Goal: Task Accomplishment & Management: Manage account settings

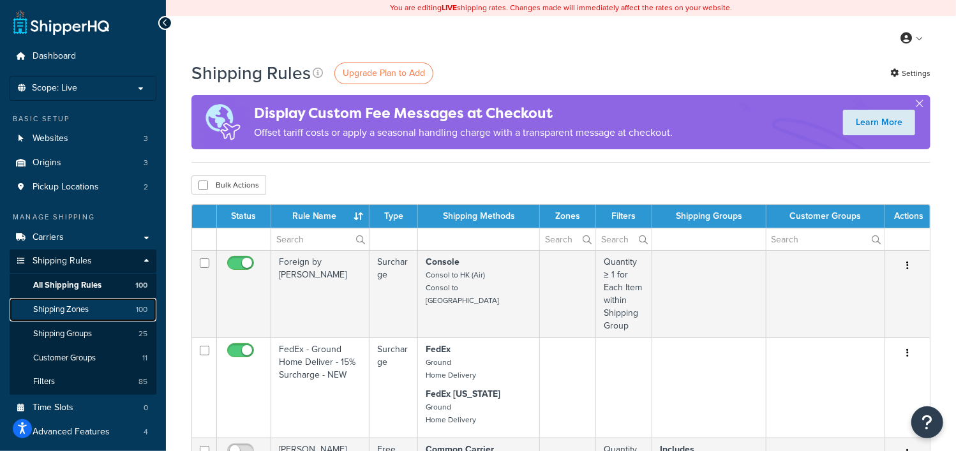
click at [68, 313] on span "Shipping Zones" at bounding box center [61, 309] width 56 height 11
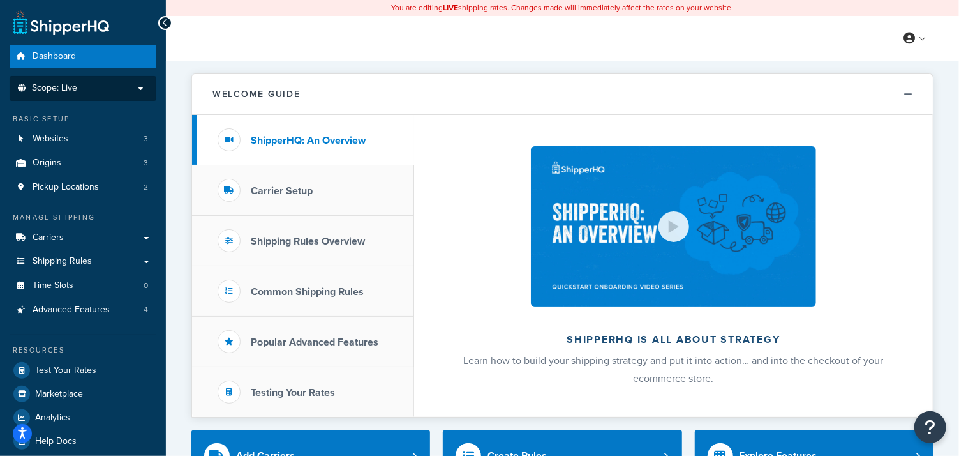
click at [133, 93] on p "Scope: Live" at bounding box center [82, 88] width 135 height 11
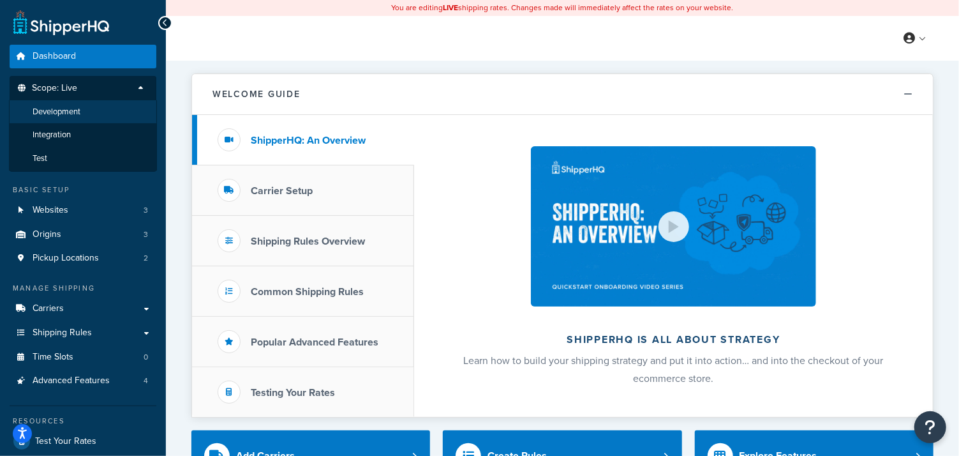
click at [75, 113] on span "Development" at bounding box center [57, 112] width 48 height 11
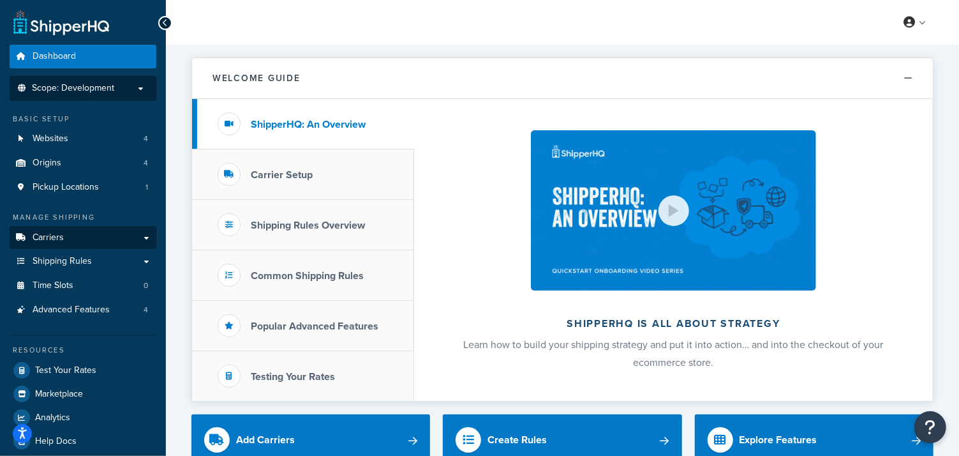
scroll to position [159, 0]
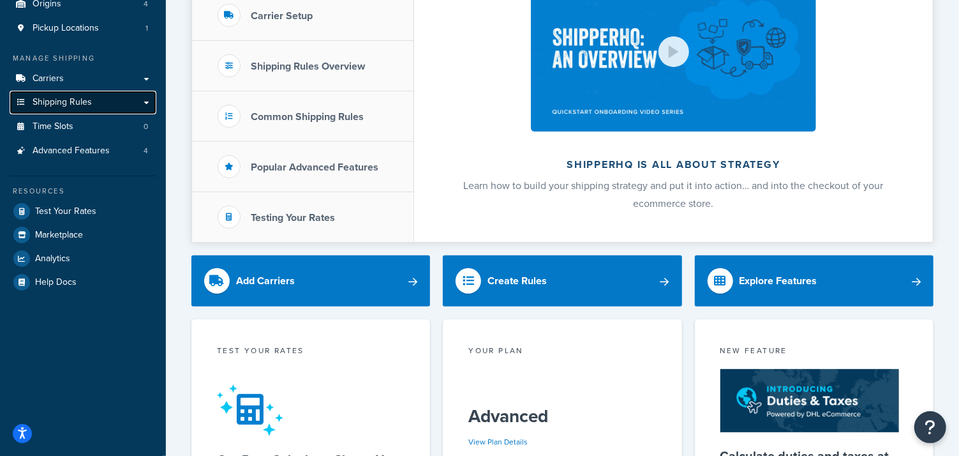
click at [61, 103] on span "Shipping Rules" at bounding box center [62, 102] width 59 height 11
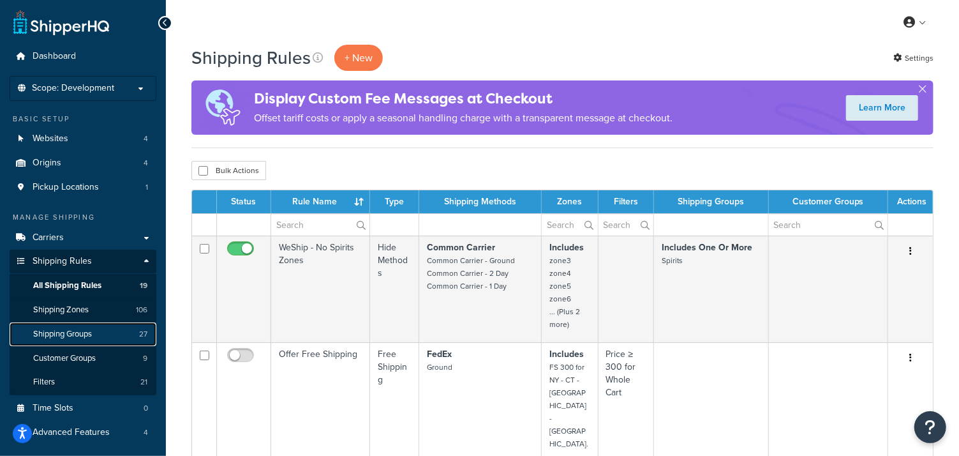
click at [80, 338] on span "Shipping Groups" at bounding box center [62, 334] width 59 height 11
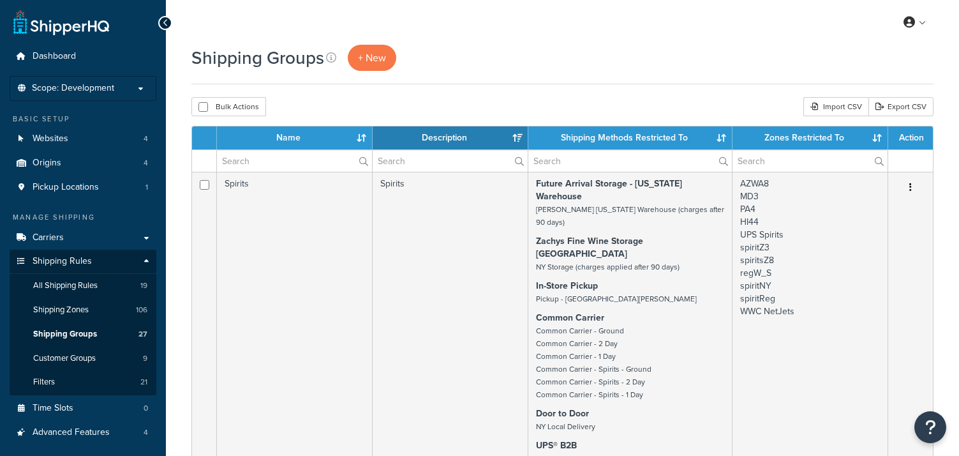
select select "15"
click at [285, 162] on input "text" at bounding box center [294, 161] width 155 height 22
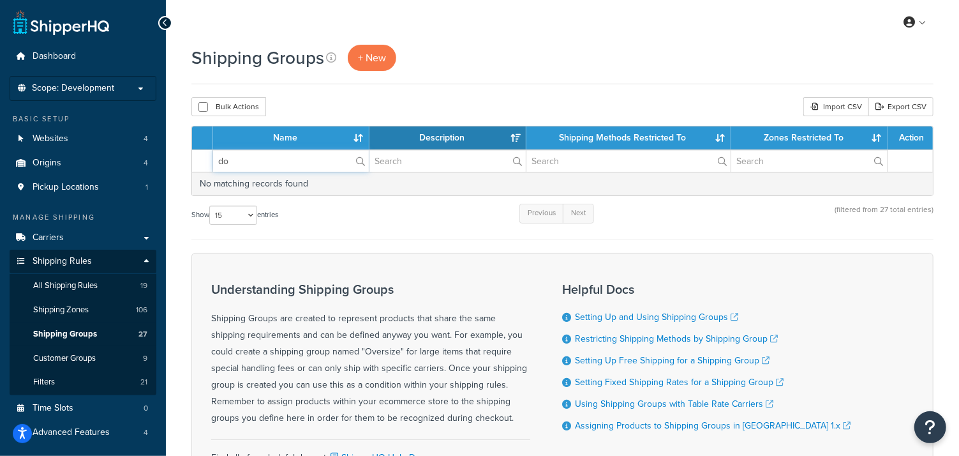
type input "d"
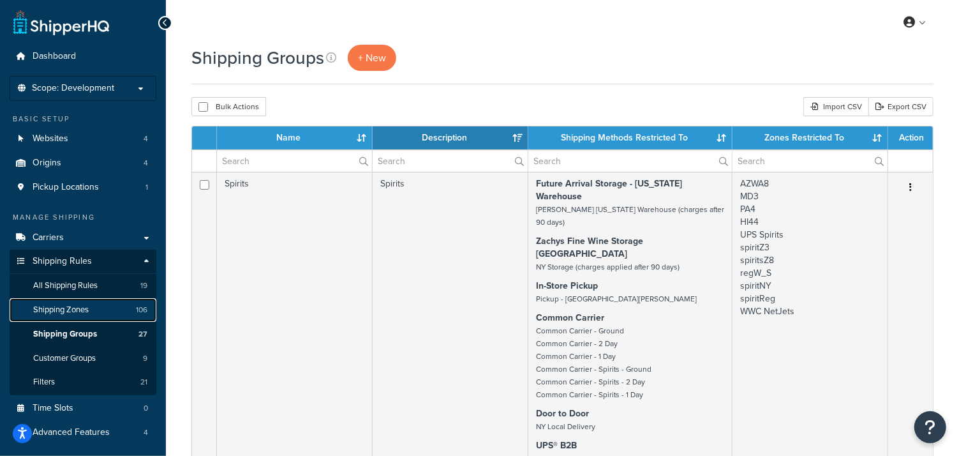
click at [87, 311] on span "Shipping Zones" at bounding box center [61, 309] width 56 height 11
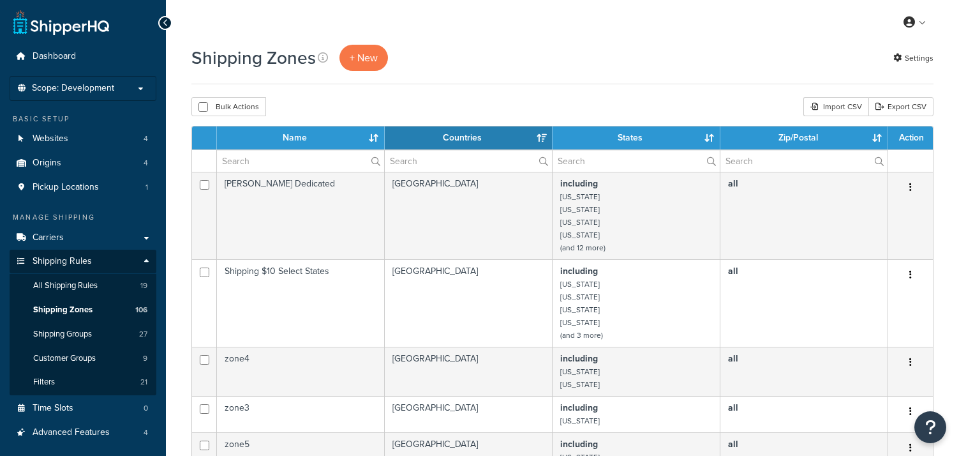
select select "15"
click at [284, 159] on input "text" at bounding box center [300, 161] width 167 height 22
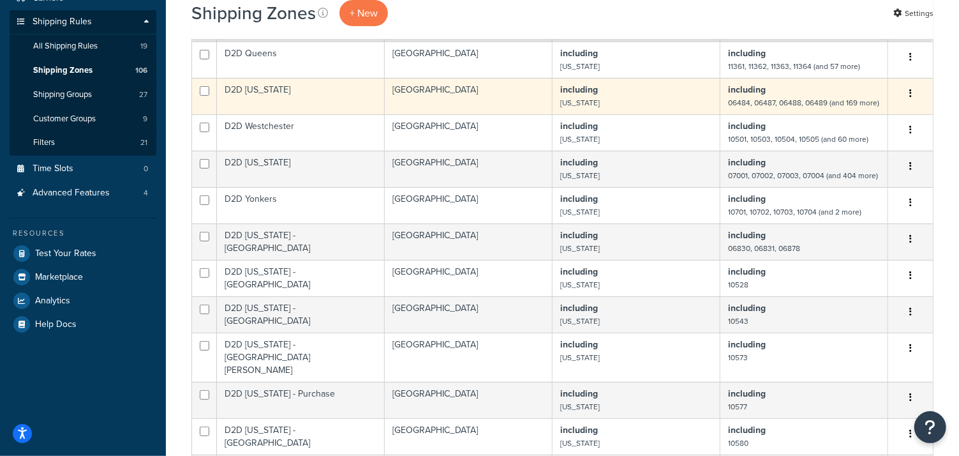
scroll to position [318, 0]
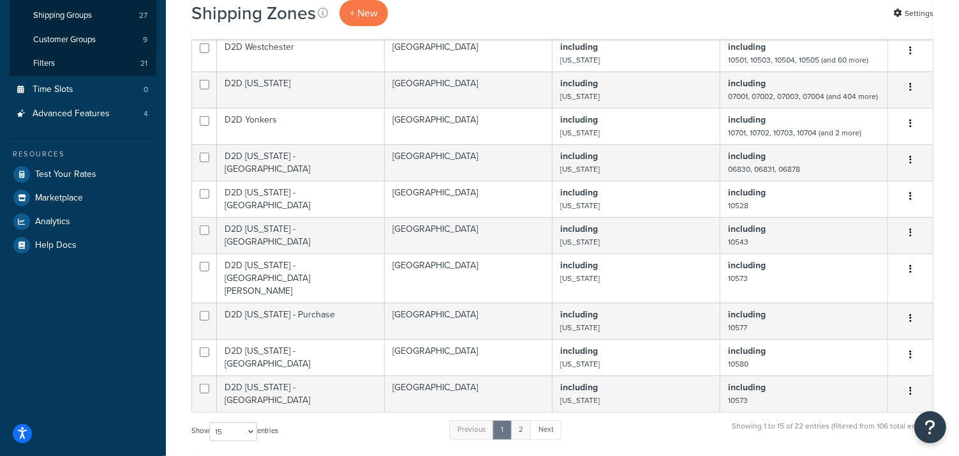
type input "d2"
click at [523, 420] on link "2" at bounding box center [520, 429] width 21 height 19
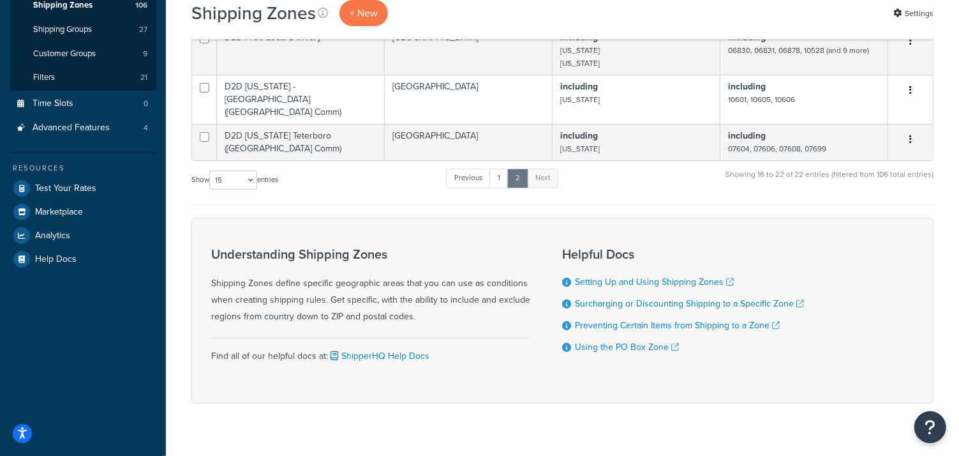
scroll to position [225, 0]
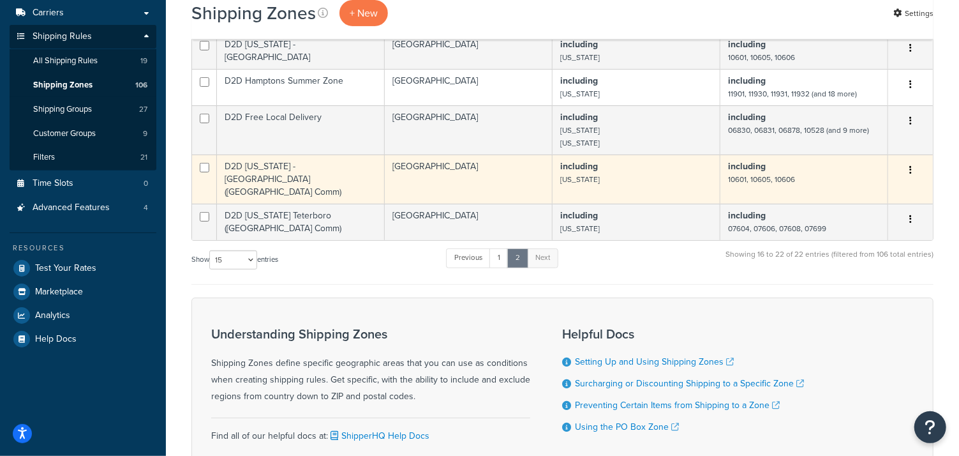
click at [909, 165] on icon "button" at bounding box center [910, 169] width 3 height 9
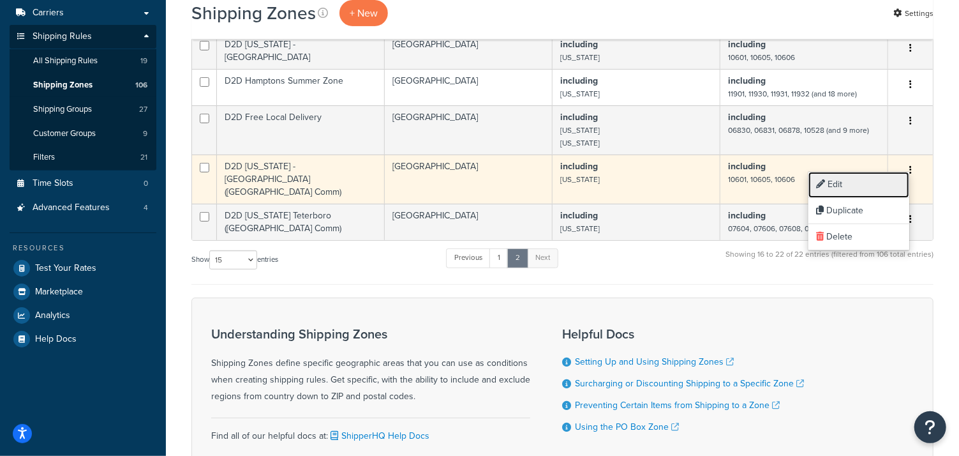
click at [845, 182] on link "Edit" at bounding box center [858, 185] width 101 height 26
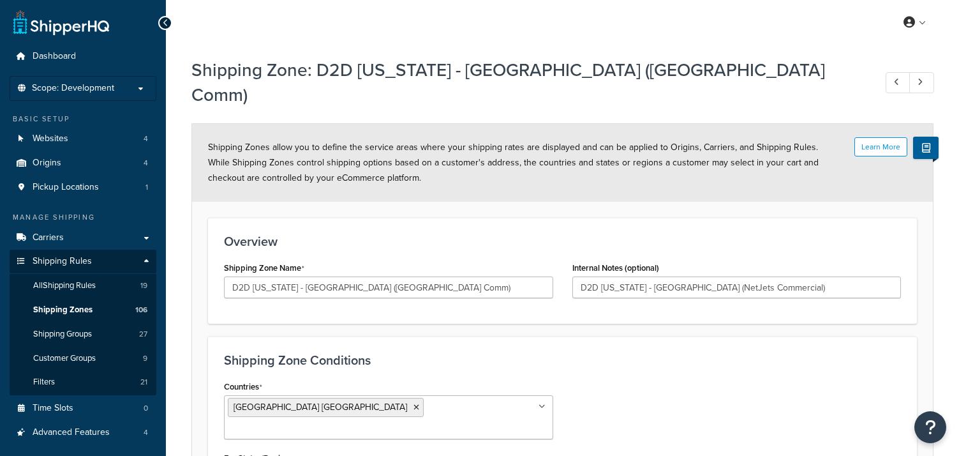
select select "including"
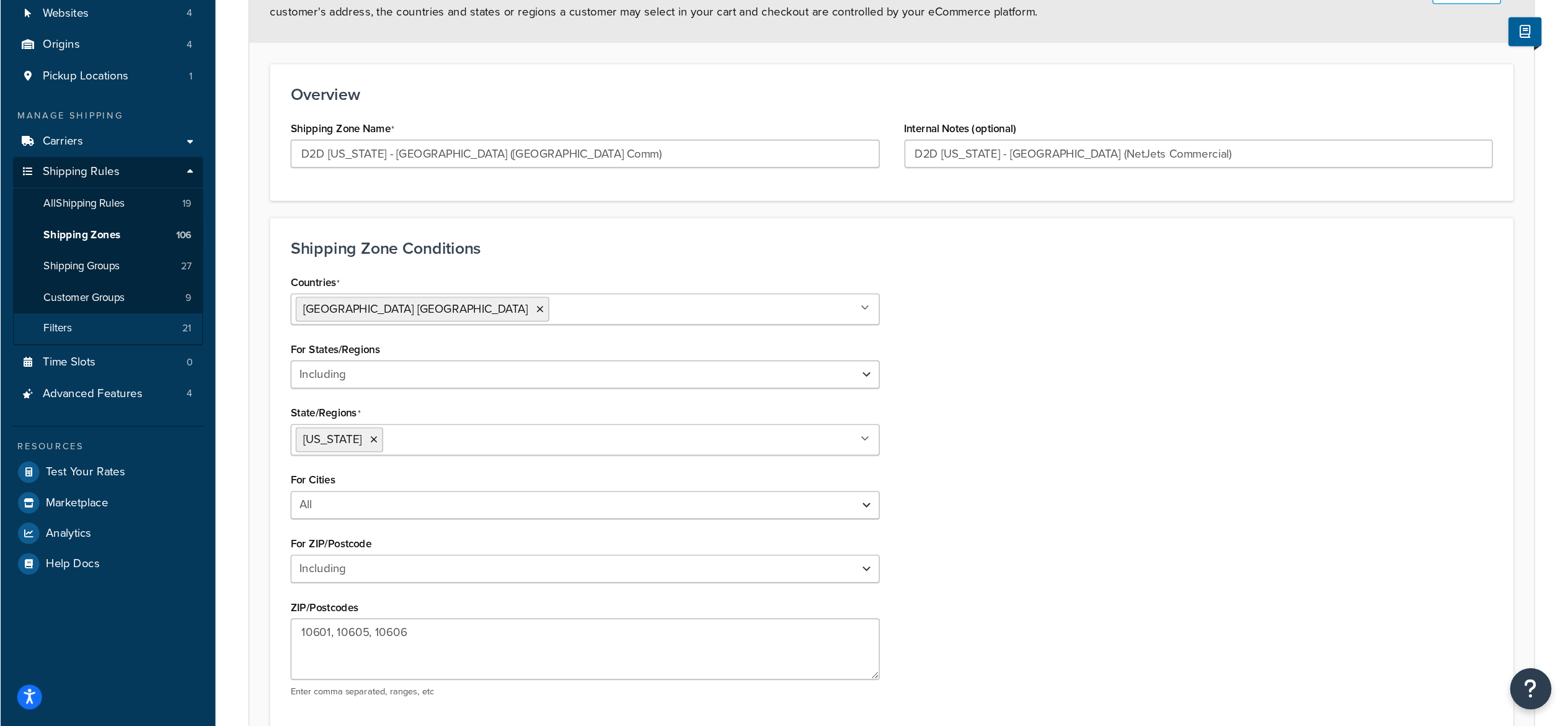
scroll to position [64, 0]
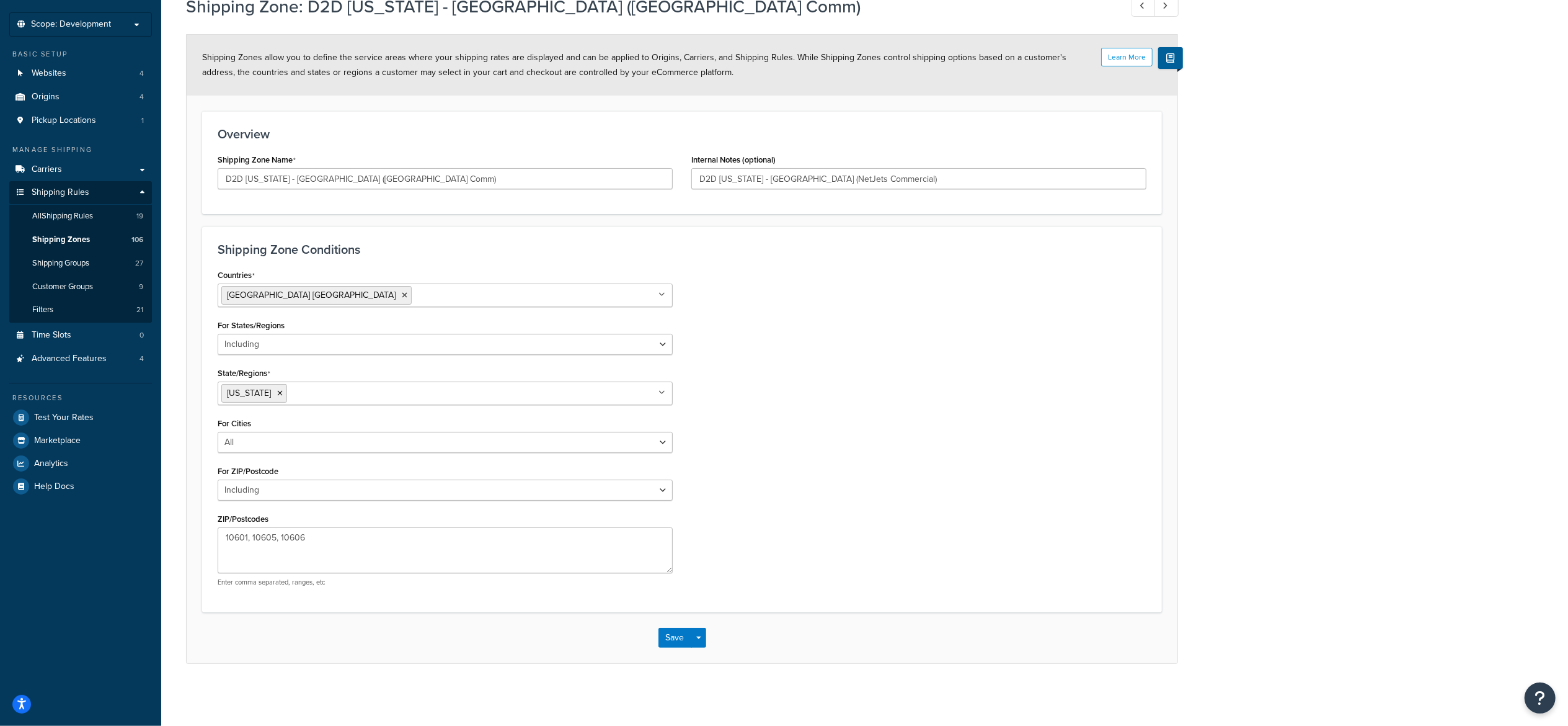
drag, startPoint x: 118, startPoint y: 237, endPoint x: 998, endPoint y: 488, distance: 915.1
click at [931, 442] on div "Countries United States USA All Countries ALL Afghanistan AFG Albania ALB Alger…" at bounding box center [681, 431] width 947 height 329
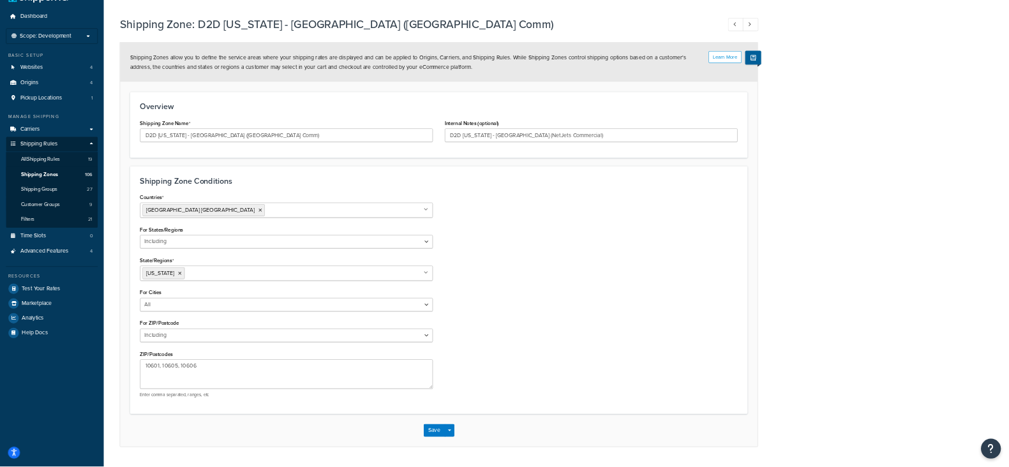
scroll to position [0, 0]
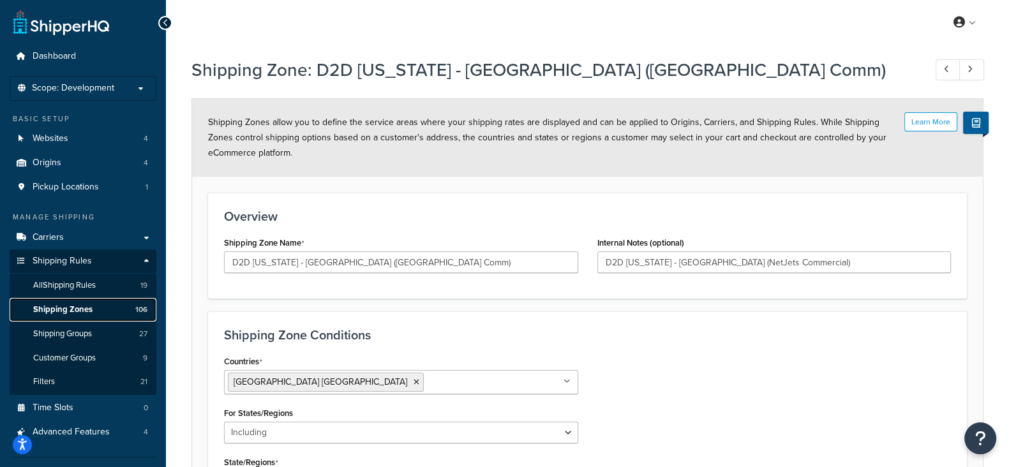
click at [91, 307] on span "Shipping Zones" at bounding box center [62, 309] width 59 height 11
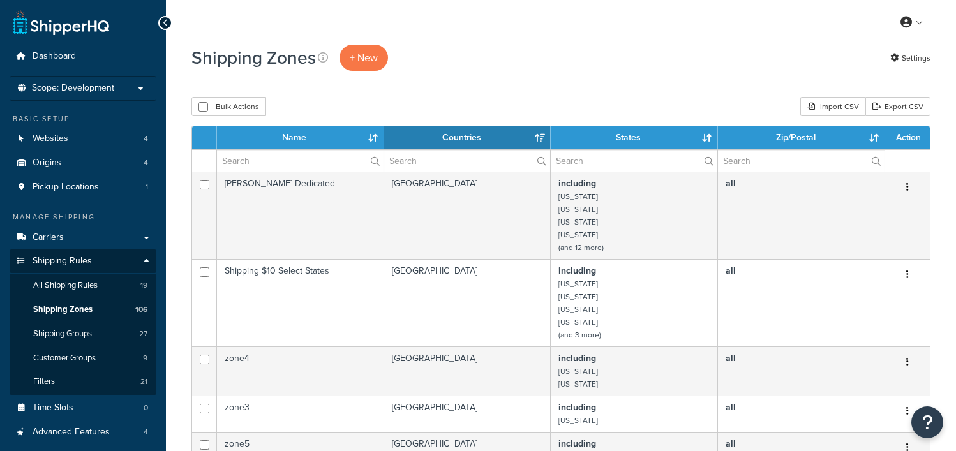
select select "15"
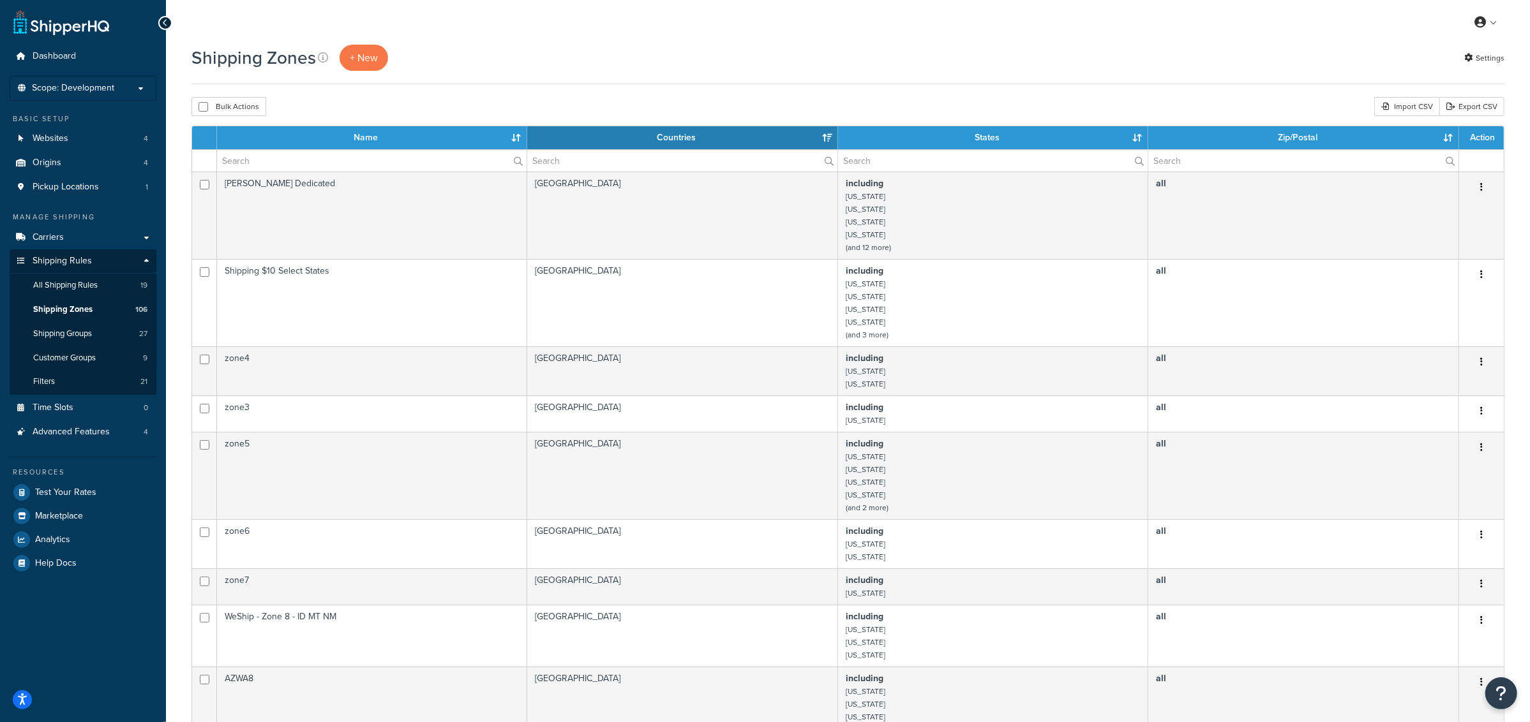
click at [690, 56] on div "Shipping Zones + New Settings" at bounding box center [847, 58] width 1313 height 26
click at [131, 83] on p "Scope: Development" at bounding box center [82, 88] width 135 height 11
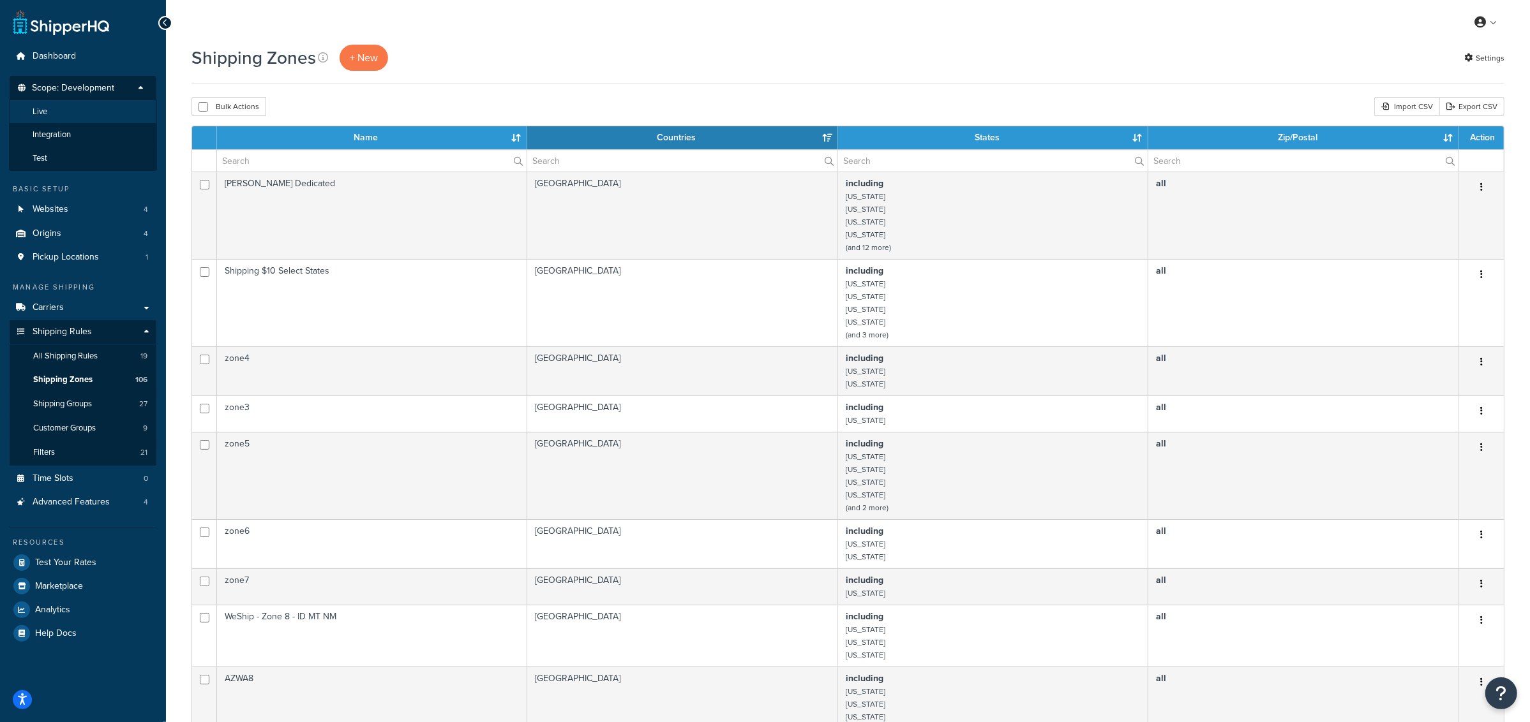
click at [71, 114] on li "Live" at bounding box center [83, 112] width 148 height 24
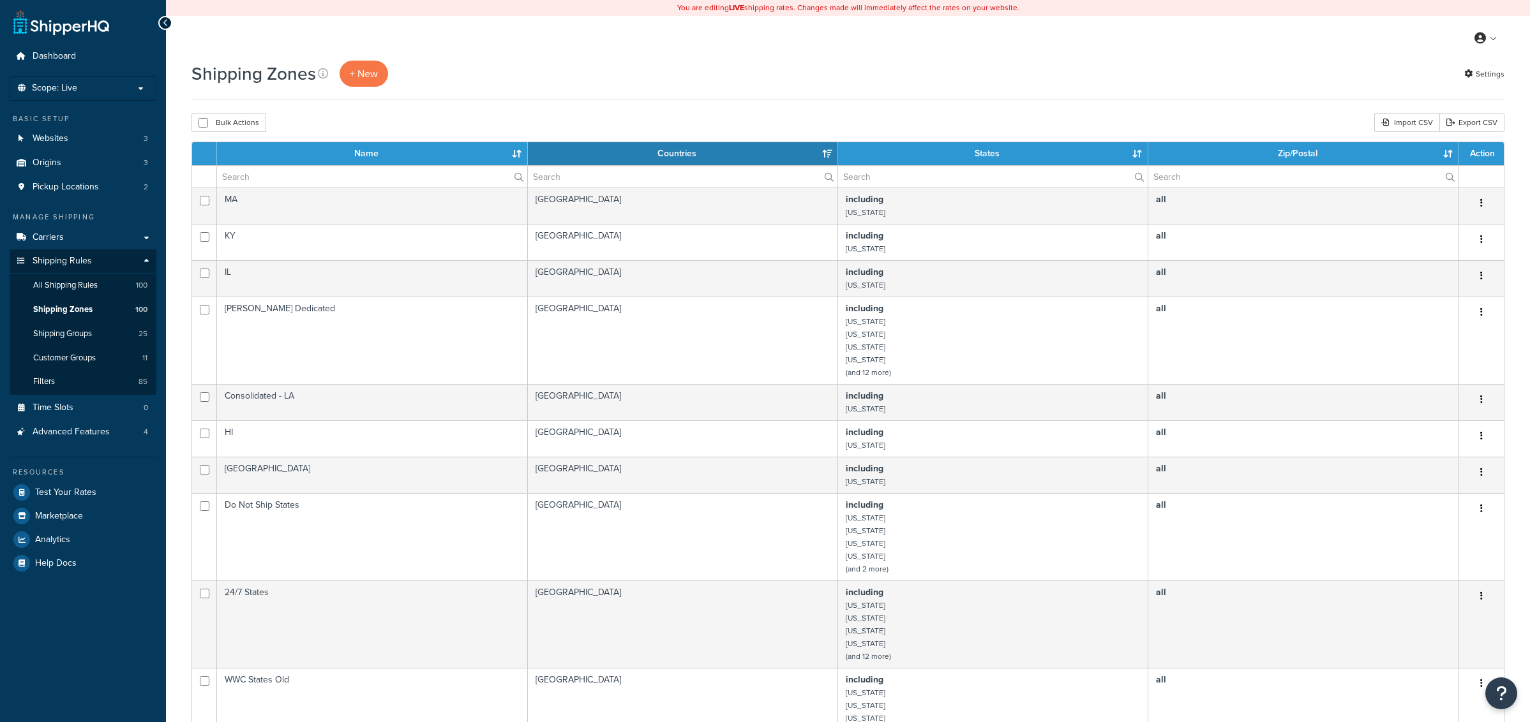
select select "15"
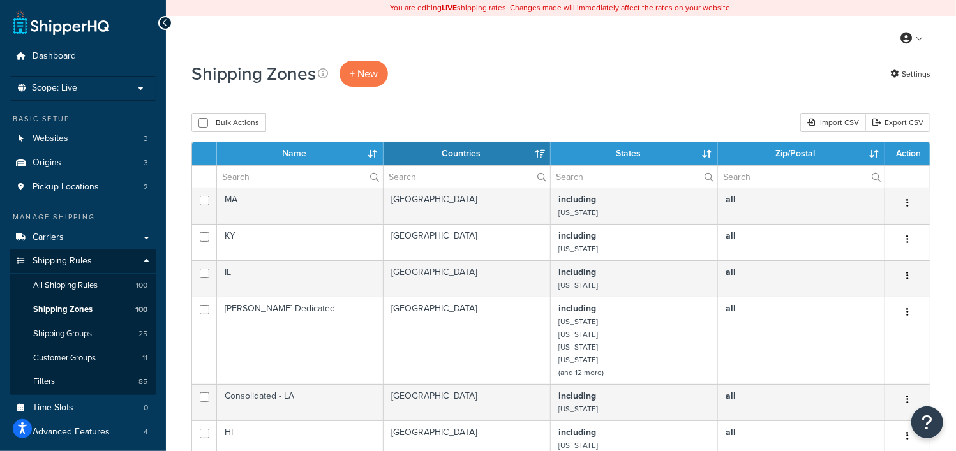
drag, startPoint x: 1506, startPoint y: 0, endPoint x: 507, endPoint y: 59, distance: 1001.0
click at [507, 59] on div "My Profile Billing Global Settings Contact Us Logout" at bounding box center [561, 38] width 790 height 45
click at [290, 174] on input "text" at bounding box center [300, 177] width 166 height 22
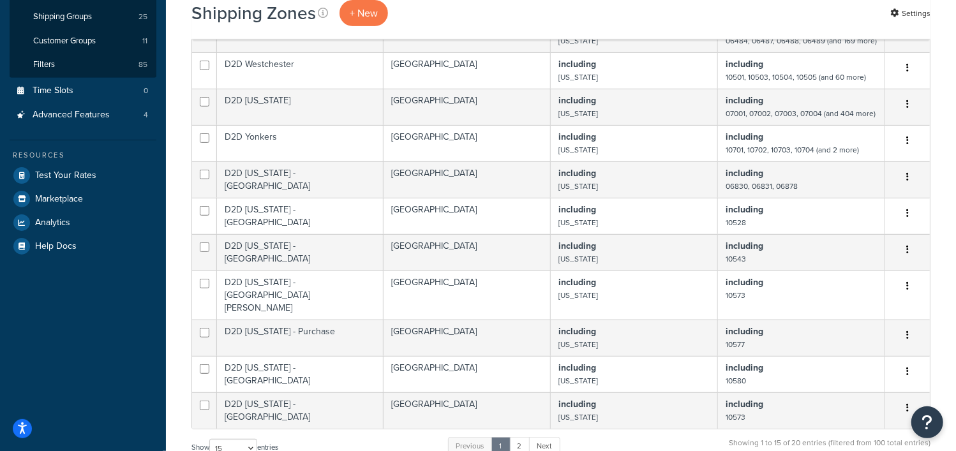
scroll to position [318, 0]
type input "D2"
click at [361, 14] on span "+ New" at bounding box center [364, 13] width 28 height 15
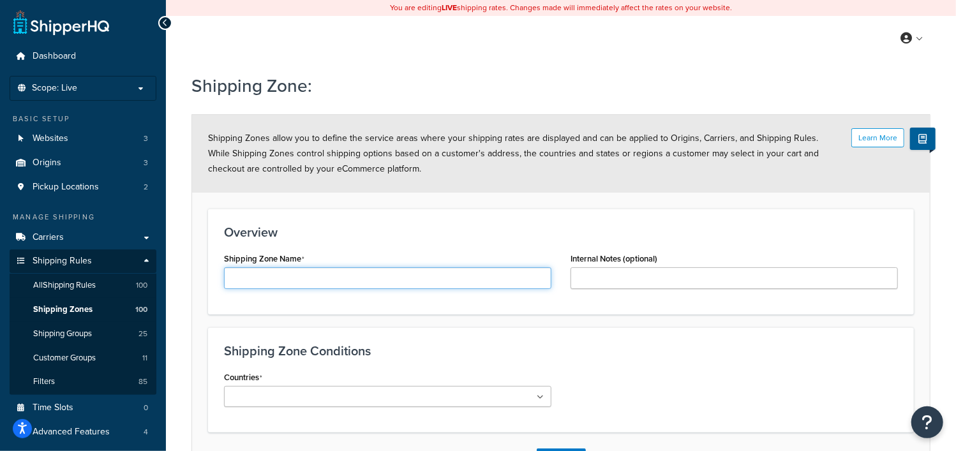
click at [355, 282] on input "Shipping Zone Name" at bounding box center [387, 278] width 327 height 22
type input "D2D [US_STATE] - [GEOGRAPHIC_DATA] ([GEOGRAPHIC_DATA] Comm)"
drag, startPoint x: 443, startPoint y: 281, endPoint x: 200, endPoint y: 283, distance: 242.5
click at [200, 283] on form "Learn More Shipping Zones allow you to define the service areas where your ship…" at bounding box center [561, 300] width 738 height 370
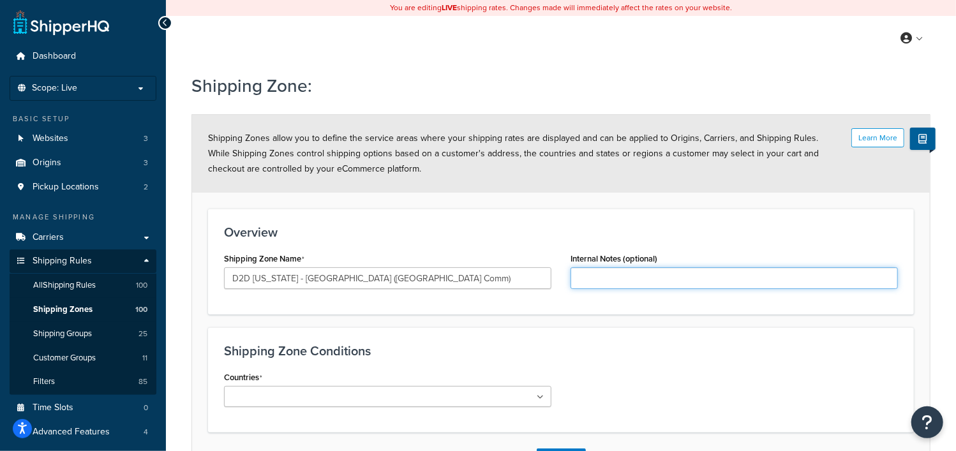
click at [607, 281] on input "Internal Notes (optional)" at bounding box center [733, 278] width 327 height 22
paste input "D2D New York - White Plains (NJ Comm)"
click at [705, 281] on input "D2D New York - White Plains (NJ Commercial)" at bounding box center [733, 278] width 327 height 22
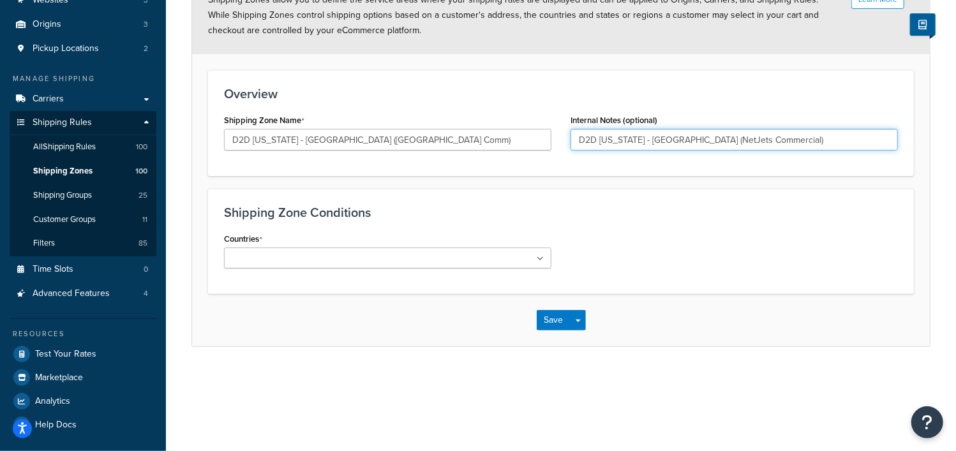
type input "D2D New York - White Plains (NetJets Commercial)"
click at [539, 260] on icon at bounding box center [540, 259] width 7 height 8
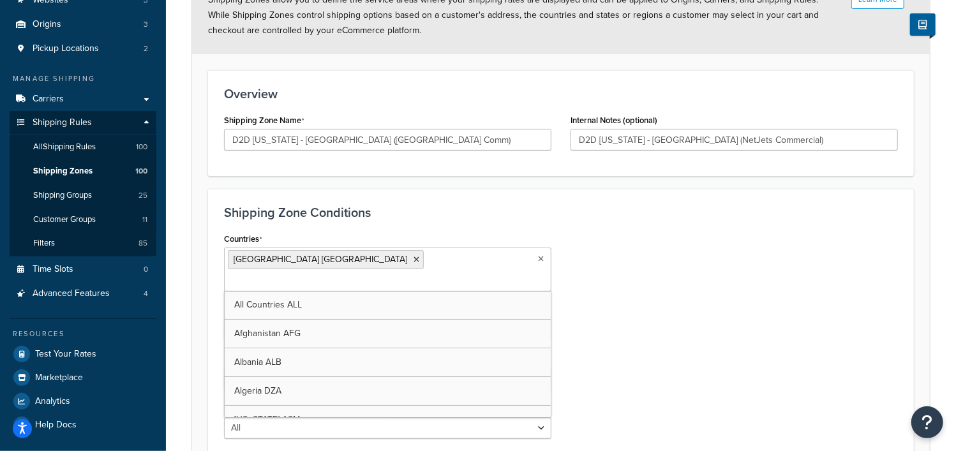
click at [743, 254] on div "Countries [GEOGRAPHIC_DATA] [GEOGRAPHIC_DATA] All Countries ALL [GEOGRAPHIC_DAT…" at bounding box center [560, 339] width 693 height 219
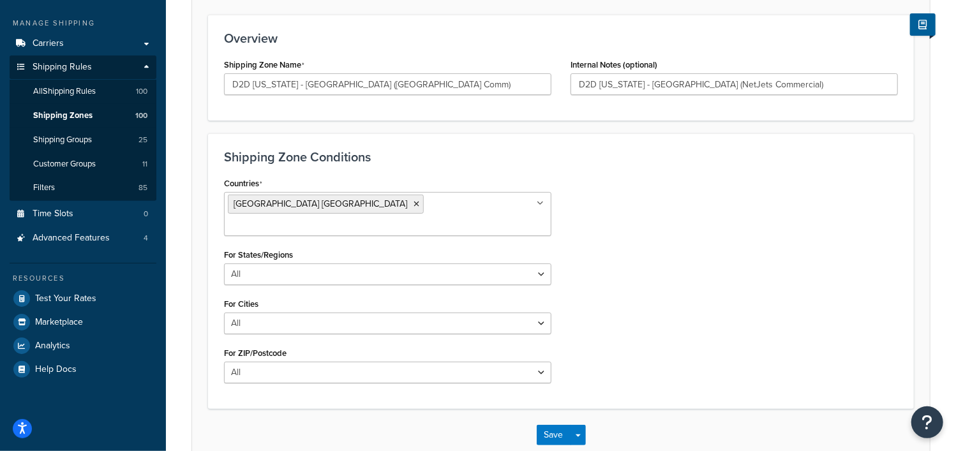
scroll to position [248, 0]
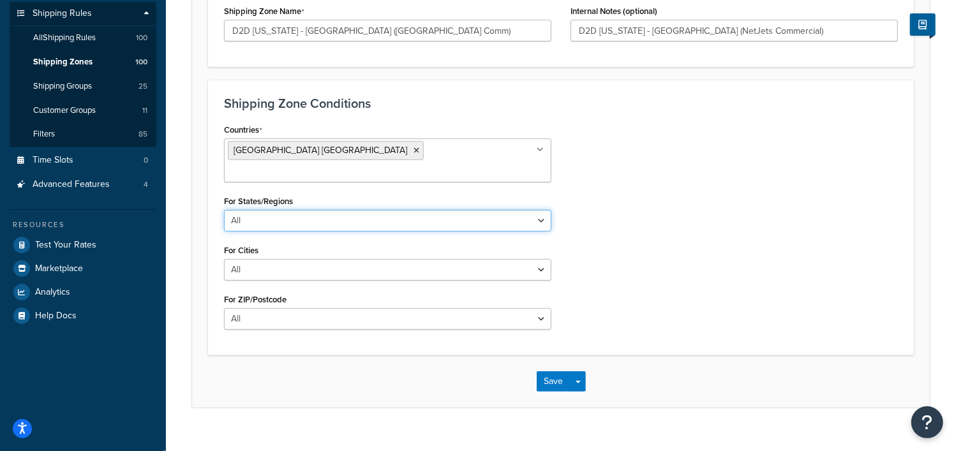
click at [539, 210] on select "All Including Excluding" at bounding box center [387, 221] width 327 height 22
select select "including"
click at [224, 210] on select "All Including Excluding" at bounding box center [387, 221] width 327 height 22
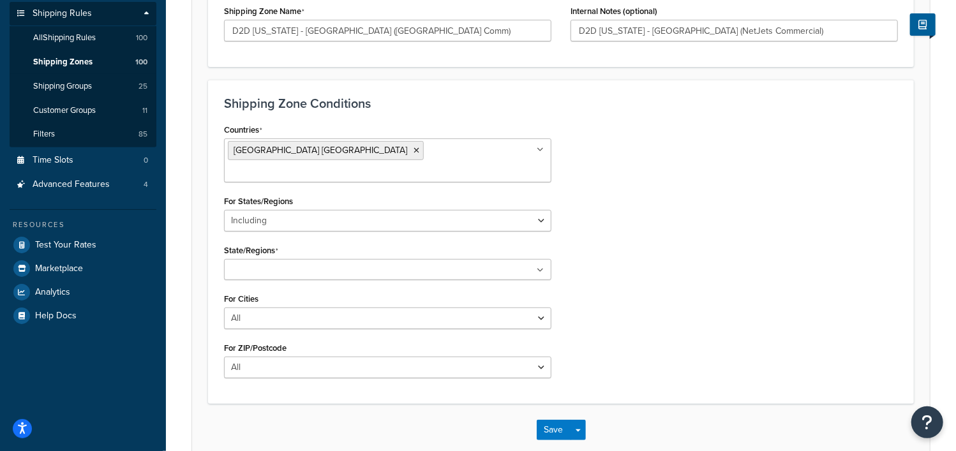
click at [489, 259] on ul at bounding box center [387, 269] width 327 height 21
type input "new"
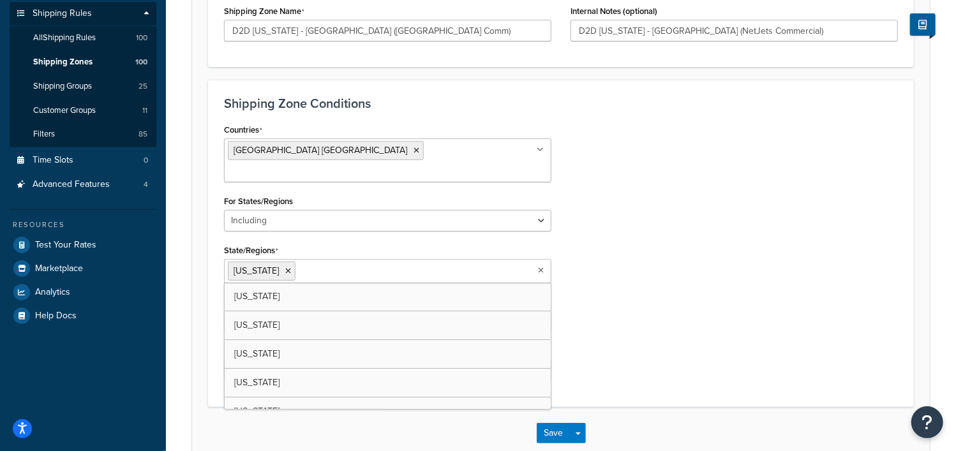
click at [627, 257] on div "Countries [GEOGRAPHIC_DATA] [GEOGRAPHIC_DATA] All Countries ALL [GEOGRAPHIC_DAT…" at bounding box center [560, 256] width 693 height 271
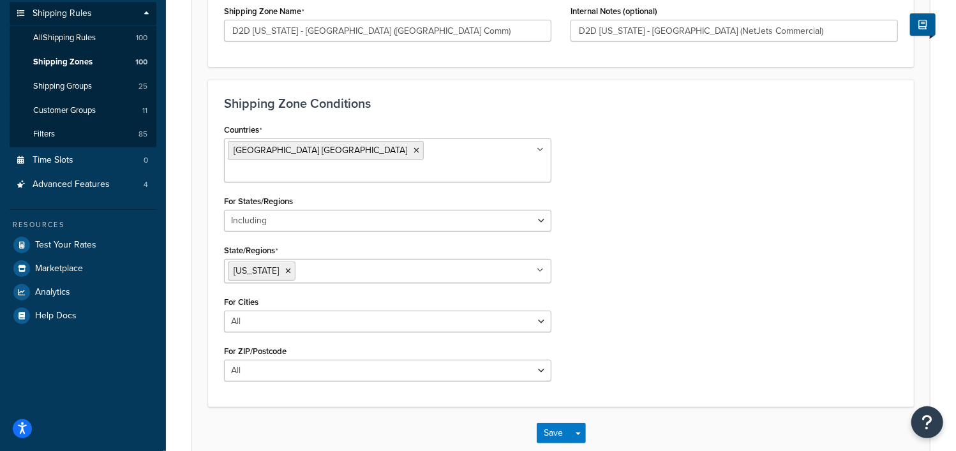
scroll to position [299, 0]
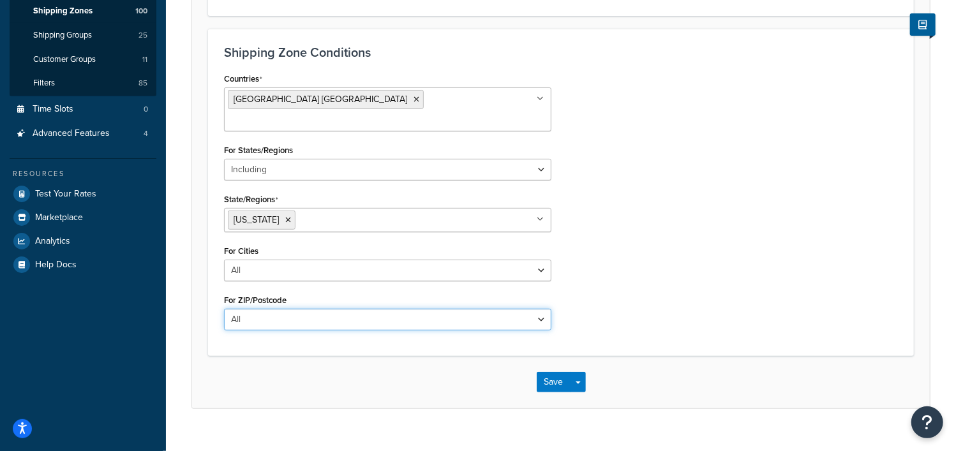
click at [539, 309] on select "All Including Excluding" at bounding box center [387, 320] width 327 height 22
select select "including"
click at [224, 309] on select "All Including Excluding" at bounding box center [387, 320] width 327 height 22
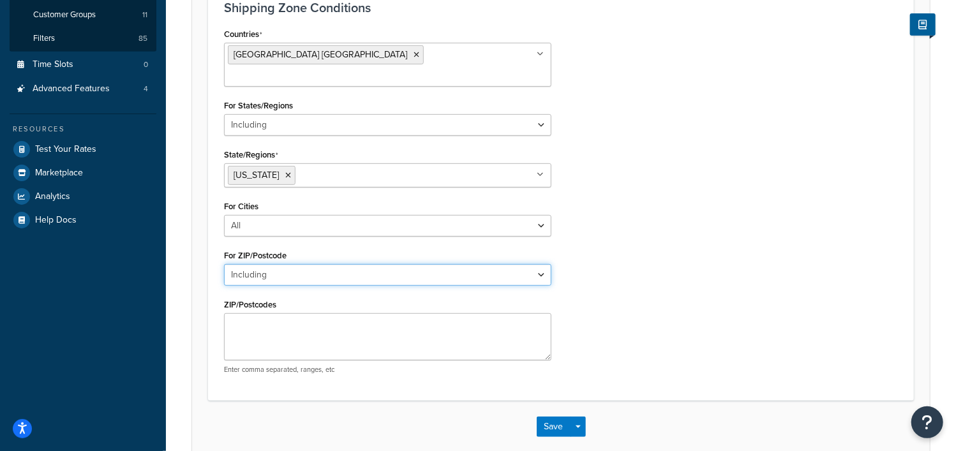
scroll to position [378, 0]
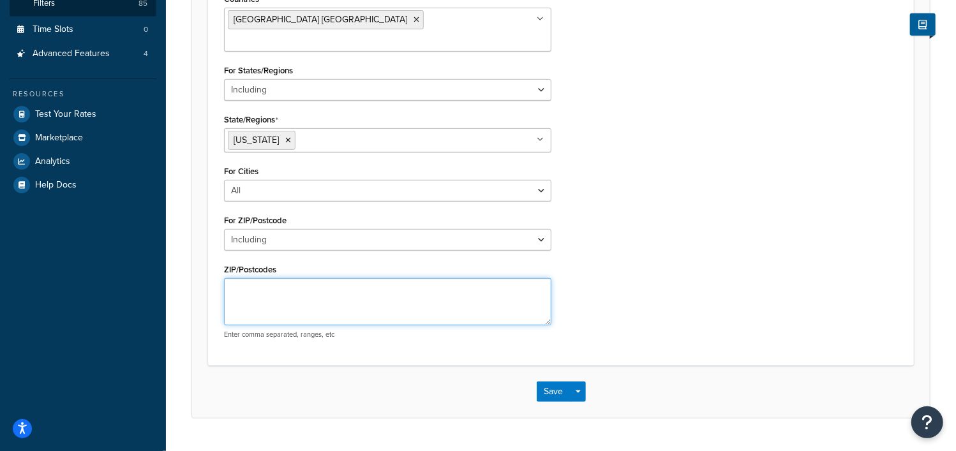
click at [512, 278] on textarea "ZIP/Postcodes" at bounding box center [387, 301] width 327 height 47
type textarea "10601, 10605, 10608"
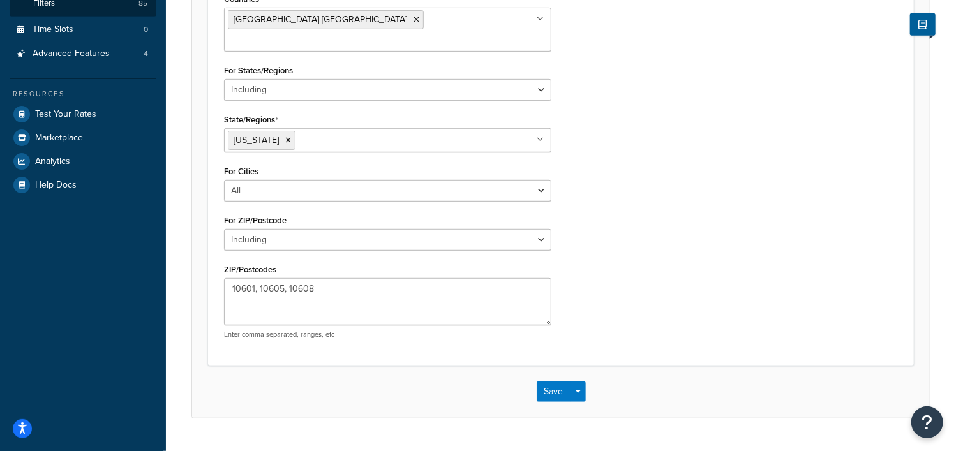
click at [586, 265] on div "Countries [GEOGRAPHIC_DATA] [GEOGRAPHIC_DATA] All Countries ALL [GEOGRAPHIC_DAT…" at bounding box center [560, 169] width 693 height 359
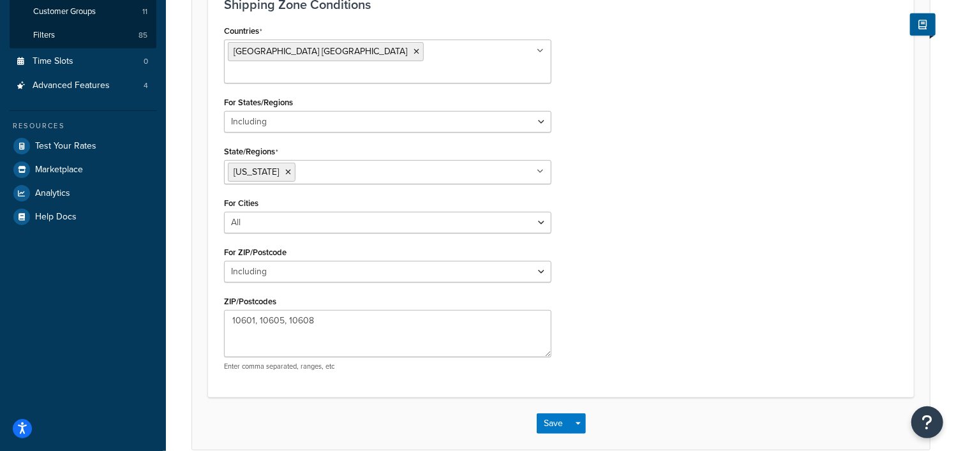
scroll to position [387, 0]
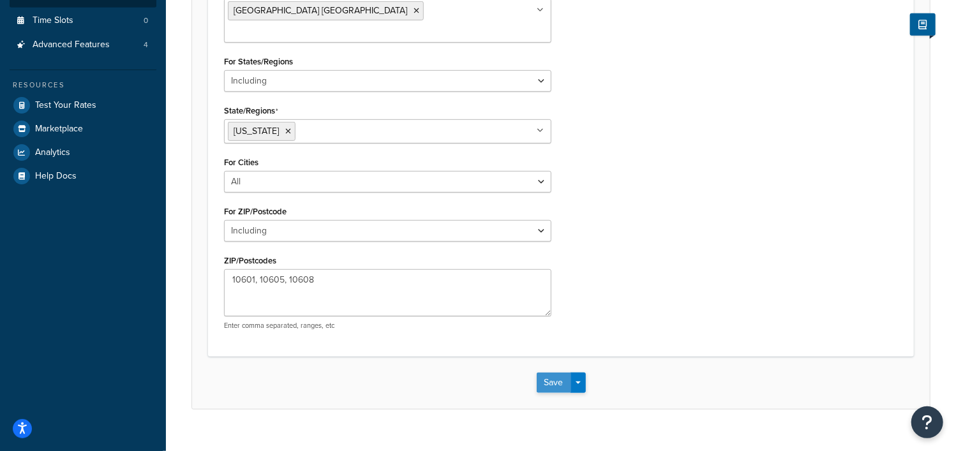
click at [551, 373] on button "Save" at bounding box center [554, 383] width 34 height 20
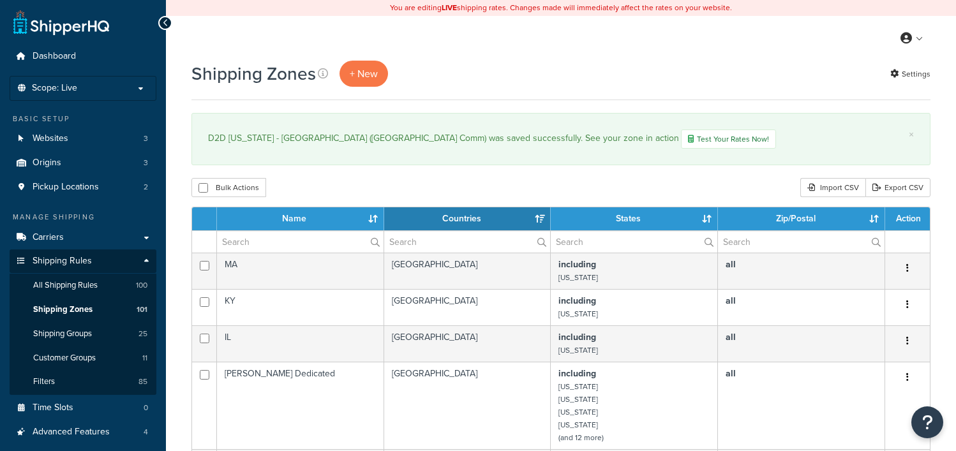
select select "15"
click at [702, 57] on div "My Profile Billing Global Settings Contact Us Logout" at bounding box center [561, 38] width 790 height 45
click at [526, 50] on div "My Profile Billing Global Settings Contact Us Logout" at bounding box center [561, 38] width 790 height 45
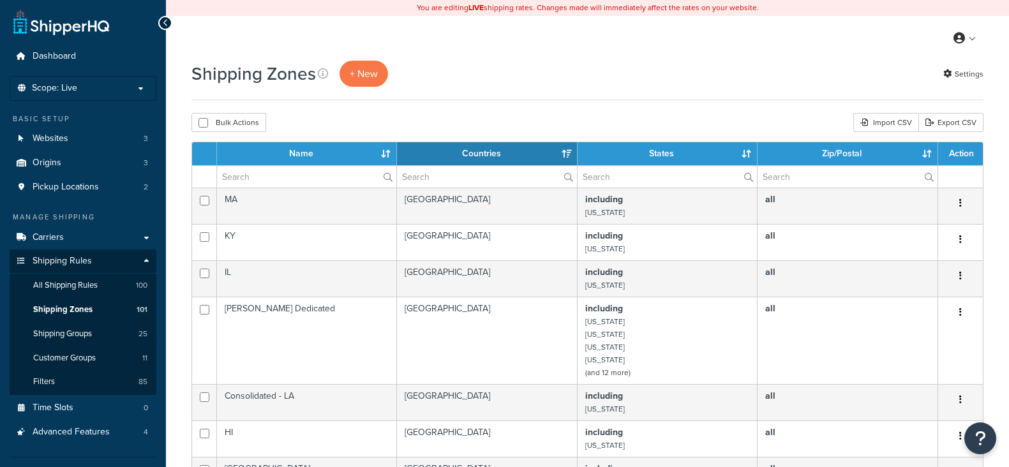
select select "15"
click at [86, 87] on p "Scope: Live" at bounding box center [82, 88] width 135 height 11
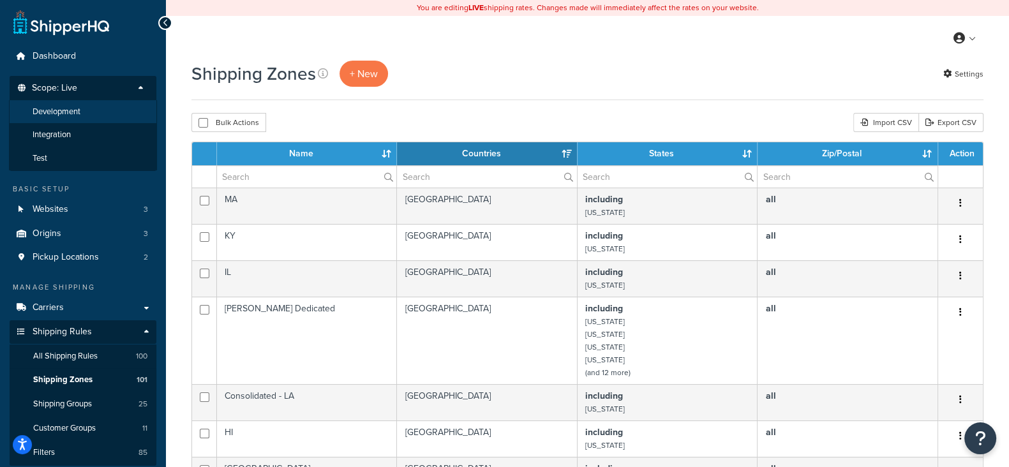
click at [75, 110] on span "Development" at bounding box center [57, 112] width 48 height 11
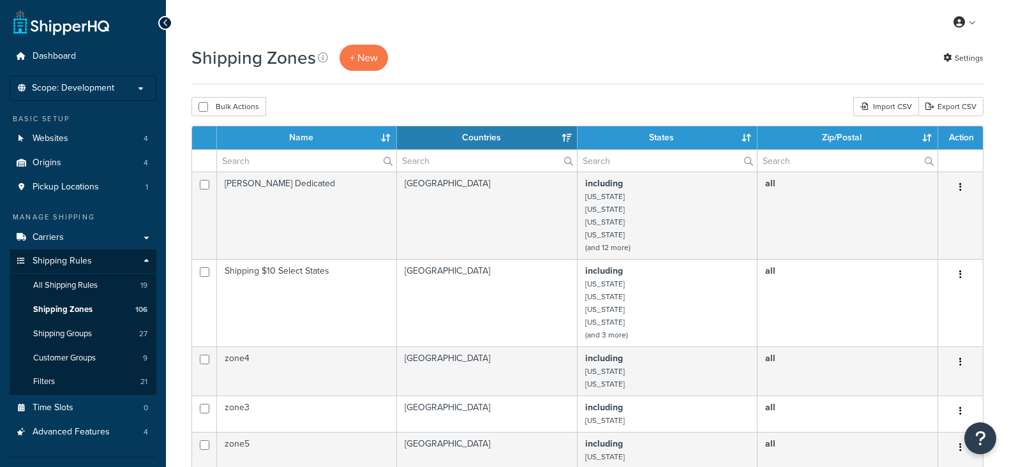
select select "15"
click at [256, 161] on input "text" at bounding box center [306, 161] width 179 height 22
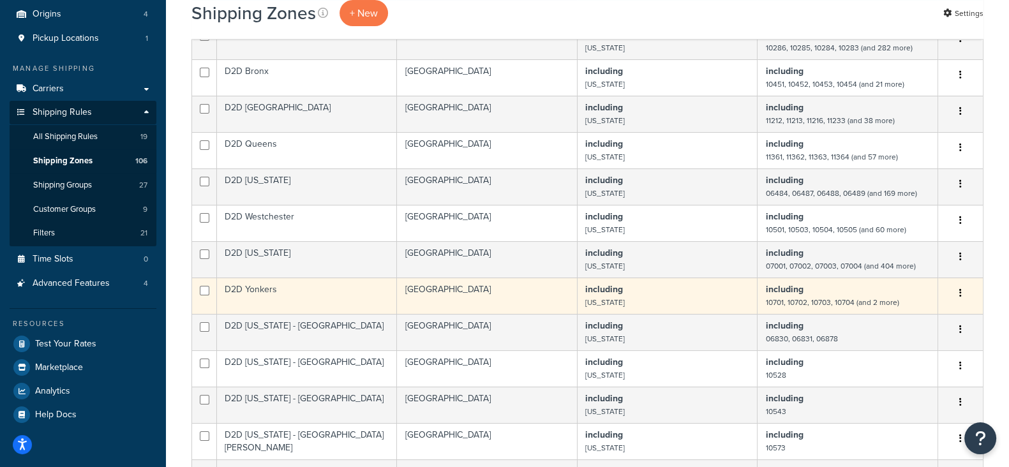
scroll to position [318, 0]
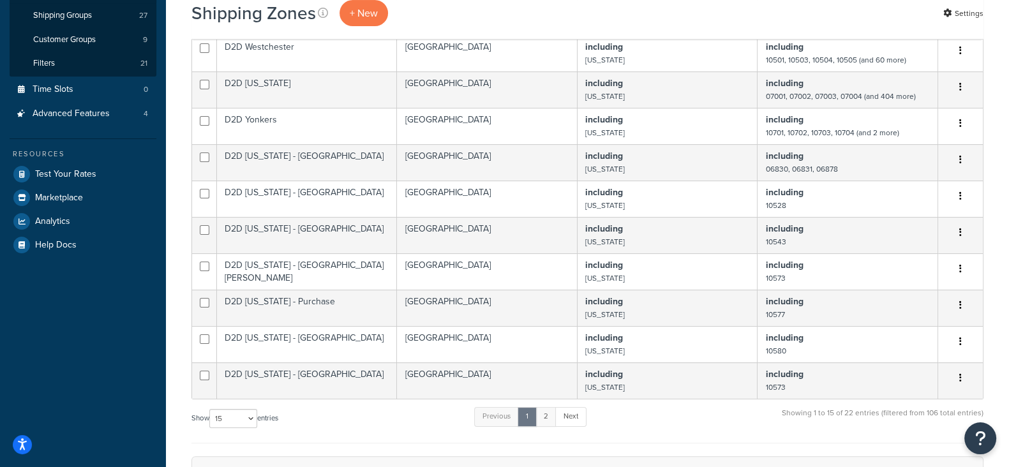
type input "d2d"
click at [549, 424] on link "2" at bounding box center [545, 416] width 21 height 19
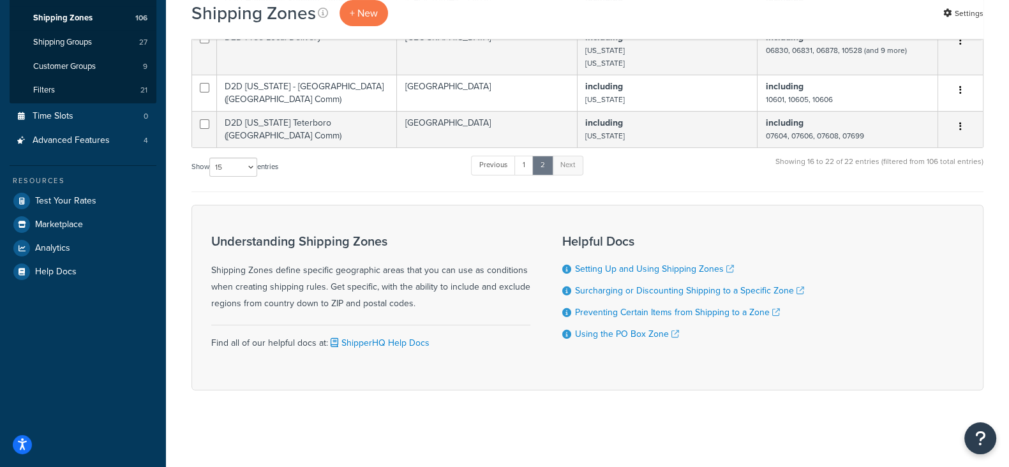
scroll to position [293, 0]
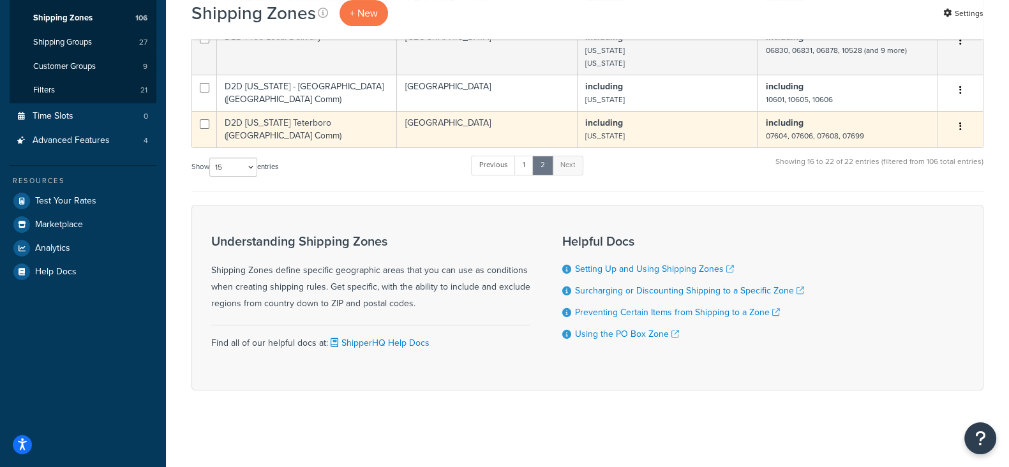
click at [961, 124] on icon "button" at bounding box center [960, 126] width 3 height 9
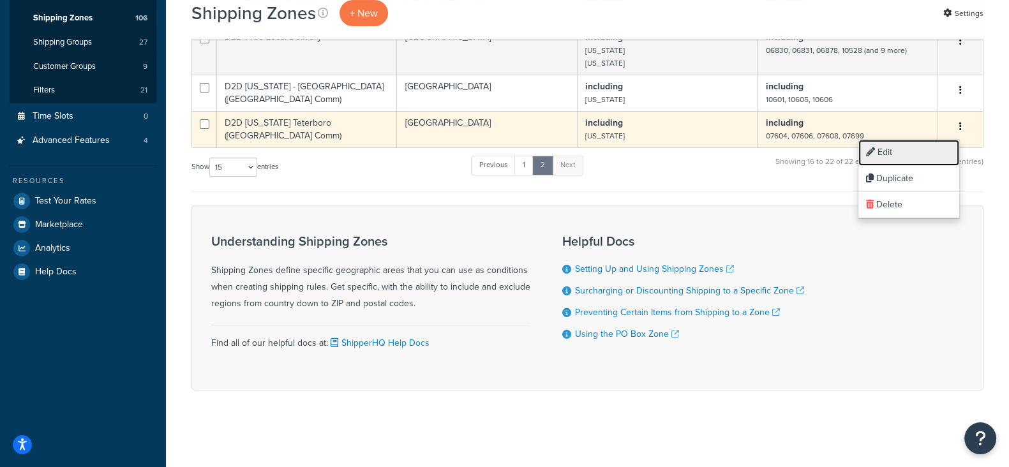
click at [893, 149] on link "Edit" at bounding box center [908, 153] width 101 height 26
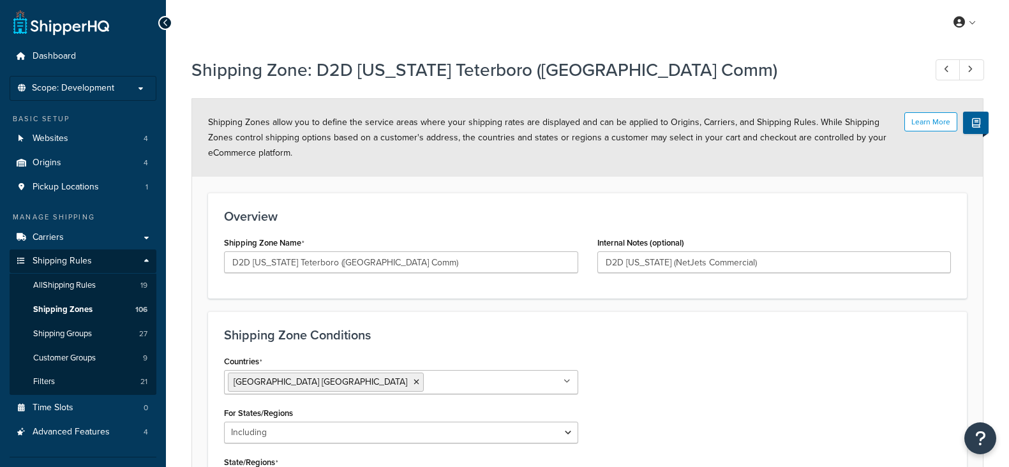
select select "including"
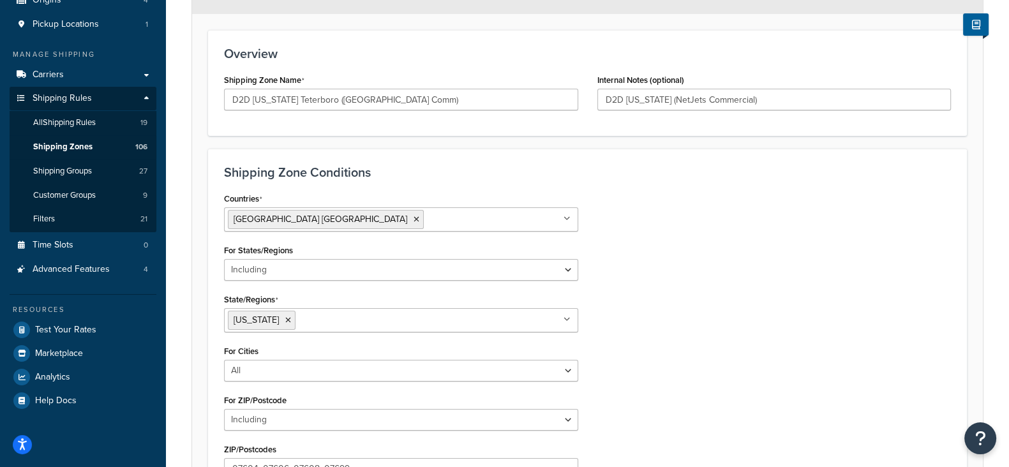
scroll to position [197, 0]
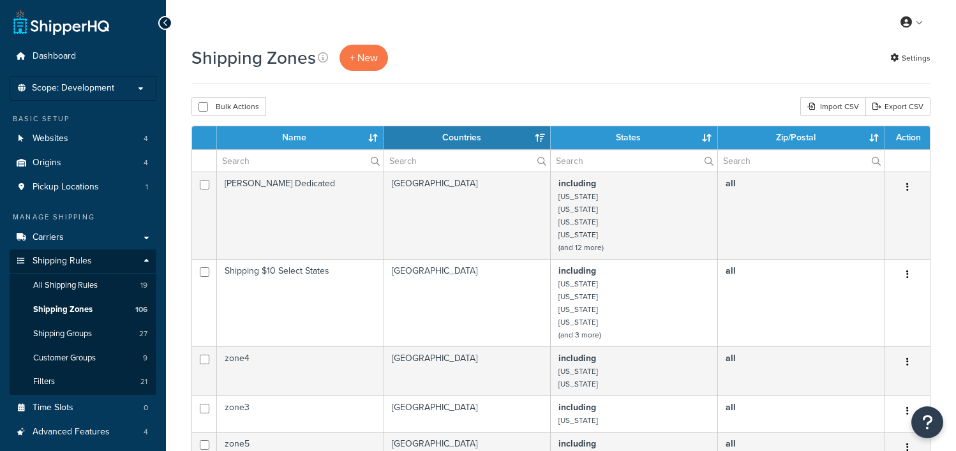
select select "15"
click at [87, 83] on span "Scope: Development" at bounding box center [73, 88] width 82 height 11
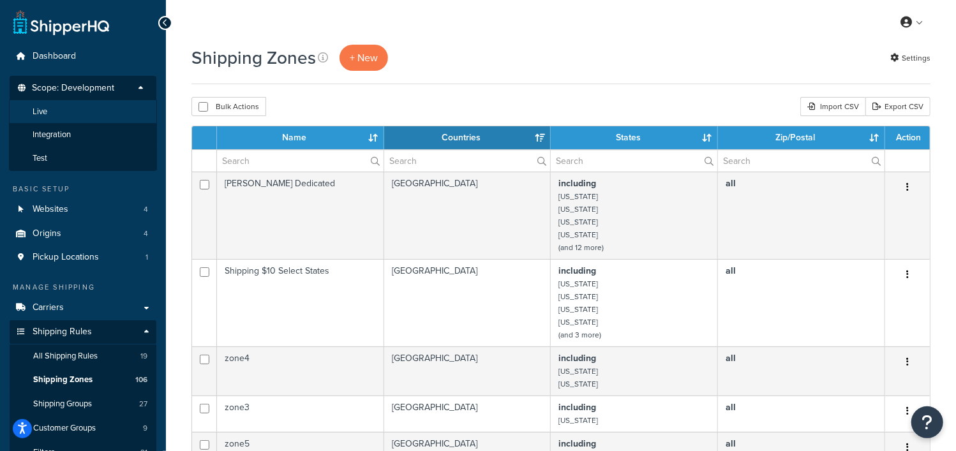
click at [85, 109] on li "Live" at bounding box center [83, 112] width 148 height 24
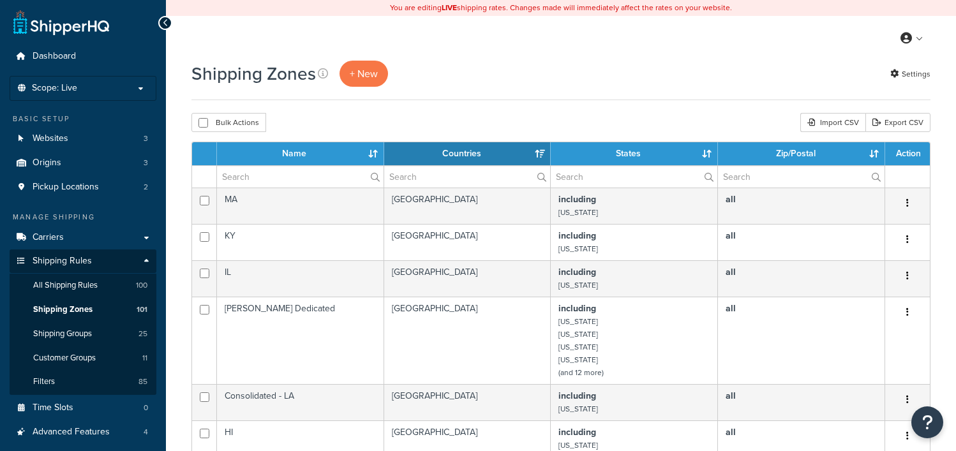
select select "15"
click at [335, 173] on input "text" at bounding box center [300, 177] width 167 height 22
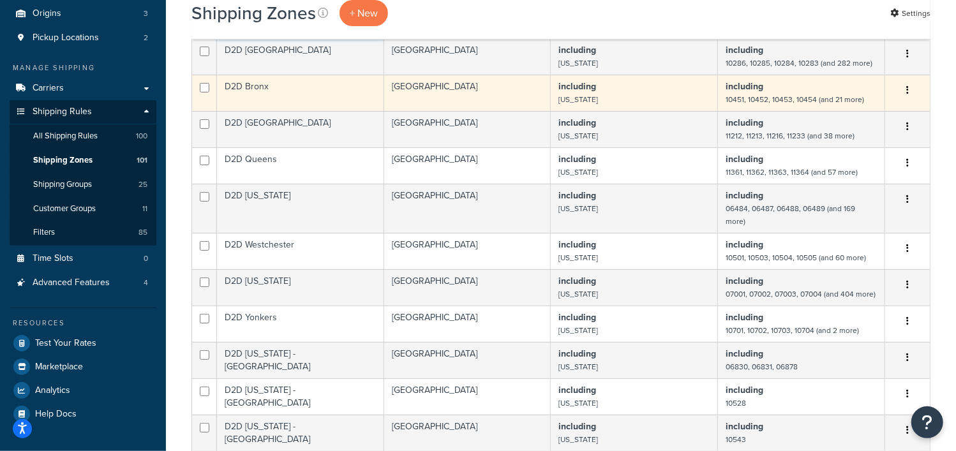
scroll to position [159, 0]
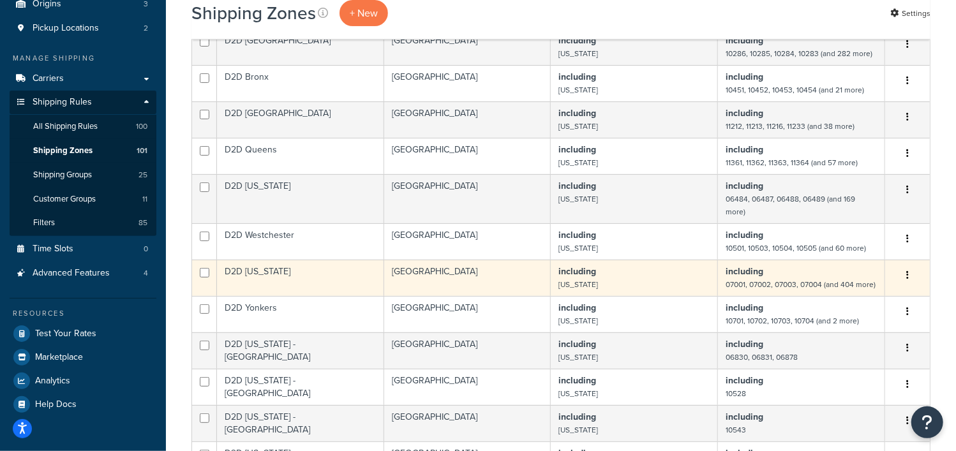
type input "d2"
click at [907, 271] on icon "button" at bounding box center [907, 275] width 3 height 9
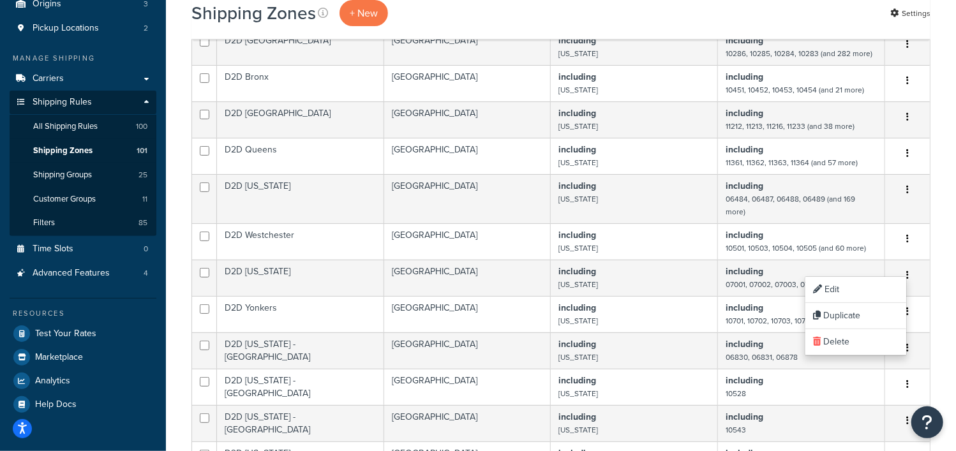
click at [948, 260] on div "Shipping Zones + New Settings Bulk Actions Duplicate [GEOGRAPHIC_DATA] Import C…" at bounding box center [561, 395] width 790 height 986
click at [369, 14] on span "+ New" at bounding box center [364, 13] width 28 height 15
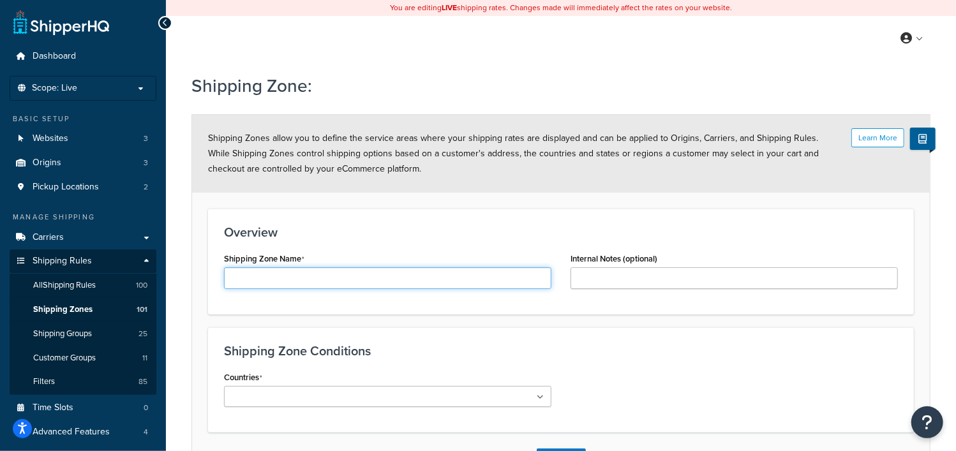
click at [328, 279] on input "Shipping Zone Name" at bounding box center [387, 278] width 327 height 22
type input "D2D [US_STATE] (NJ Comm)"
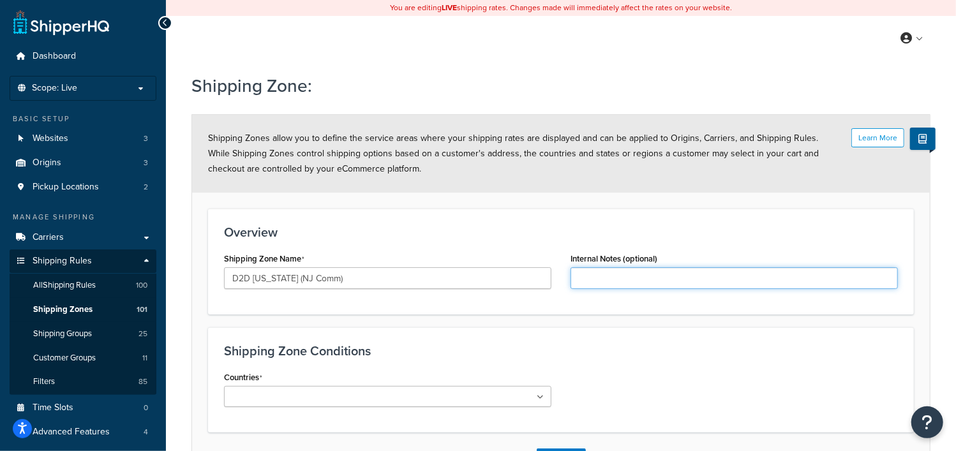
click at [618, 274] on input "Internal Notes (optional)" at bounding box center [733, 278] width 327 height 22
type input "D2D [US_STATE] (NetJets Commercial)"
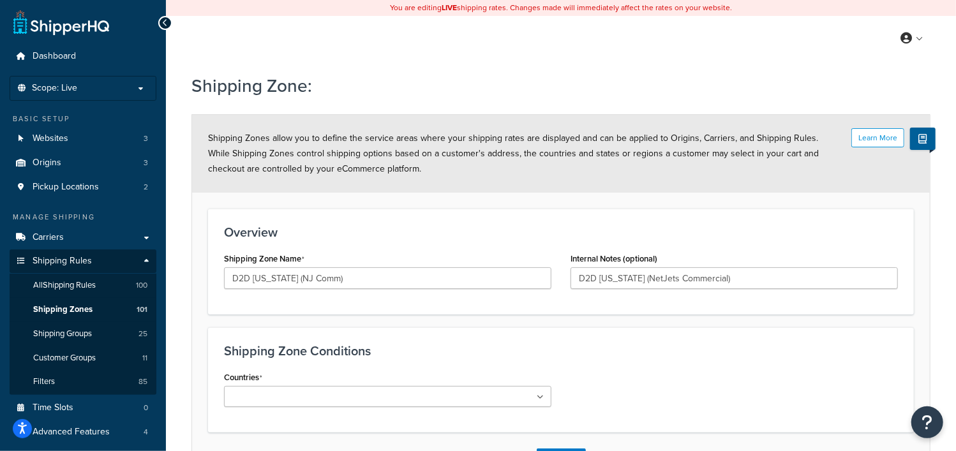
click at [673, 364] on div "Shipping Zone Conditions Countries All Countries ALL [GEOGRAPHIC_DATA] [GEOGRAP…" at bounding box center [561, 379] width 706 height 105
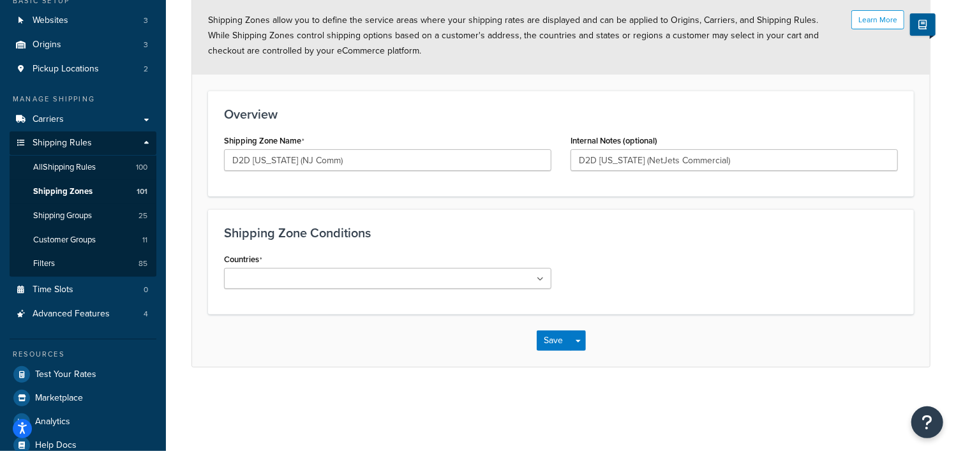
scroll to position [138, 0]
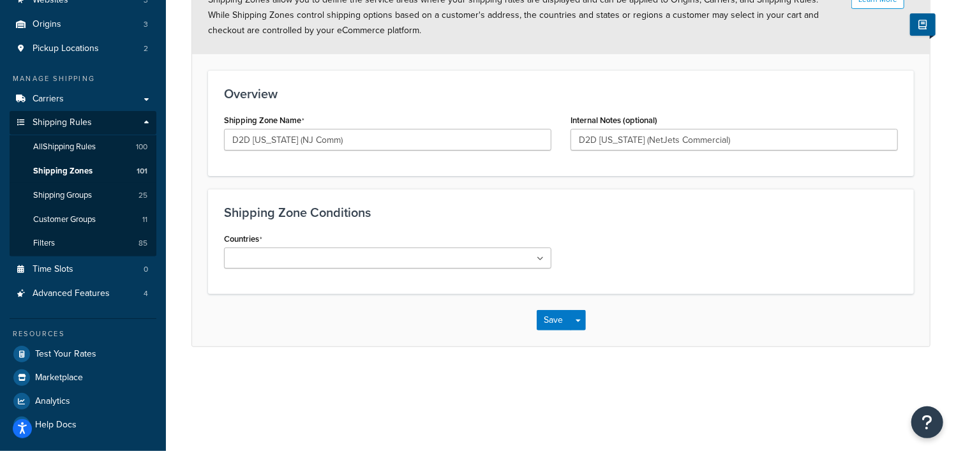
click at [523, 257] on ul at bounding box center [387, 258] width 327 height 21
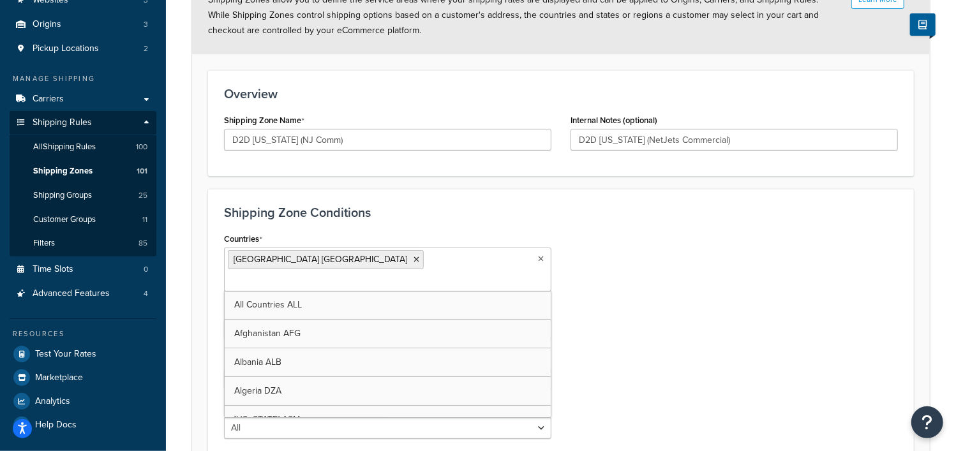
click at [697, 233] on div "Countries [GEOGRAPHIC_DATA] [GEOGRAPHIC_DATA] All Countries ALL [GEOGRAPHIC_DAT…" at bounding box center [560, 339] width 693 height 219
click at [536, 319] on select "All Including Excluding" at bounding box center [387, 330] width 327 height 22
select select "including"
click at [224, 319] on select "All Including Excluding" at bounding box center [387, 330] width 327 height 22
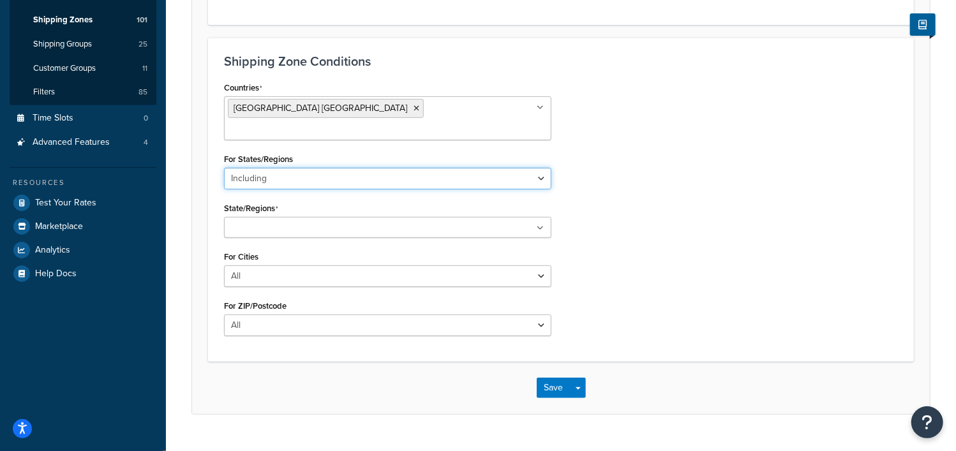
scroll to position [296, 0]
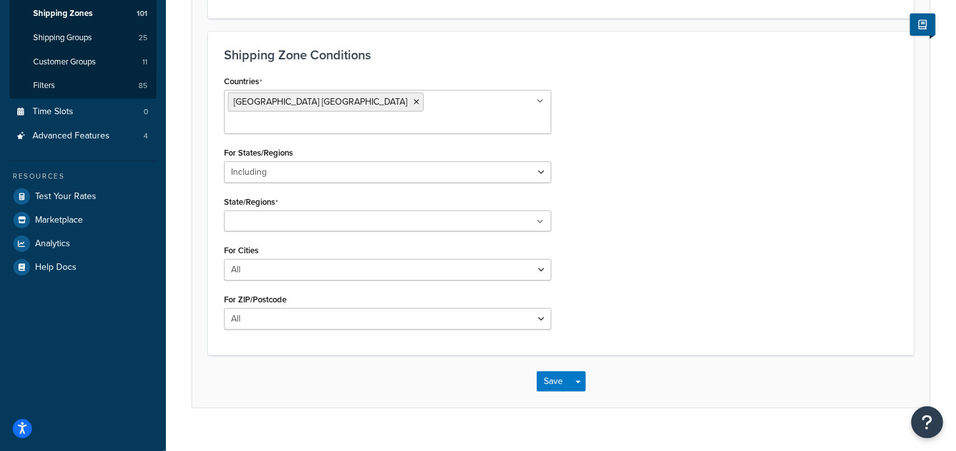
click at [540, 218] on icon at bounding box center [540, 222] width 7 height 8
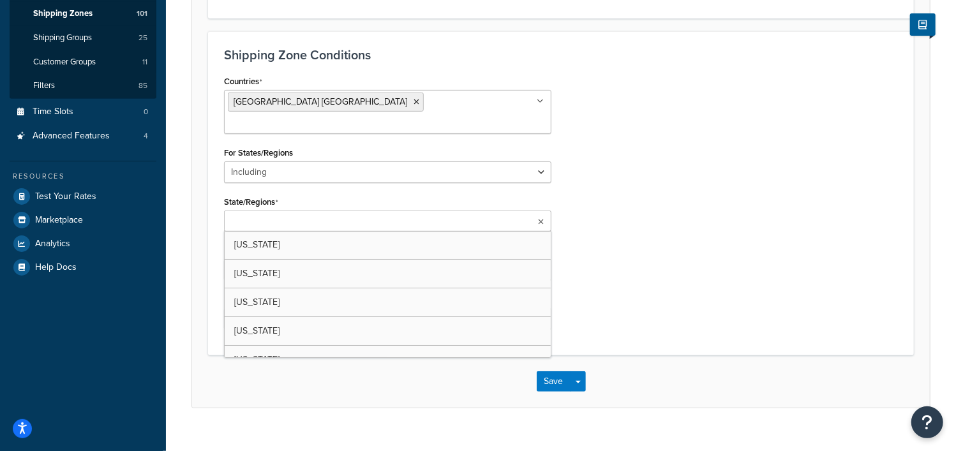
click at [525, 211] on ul at bounding box center [387, 221] width 327 height 21
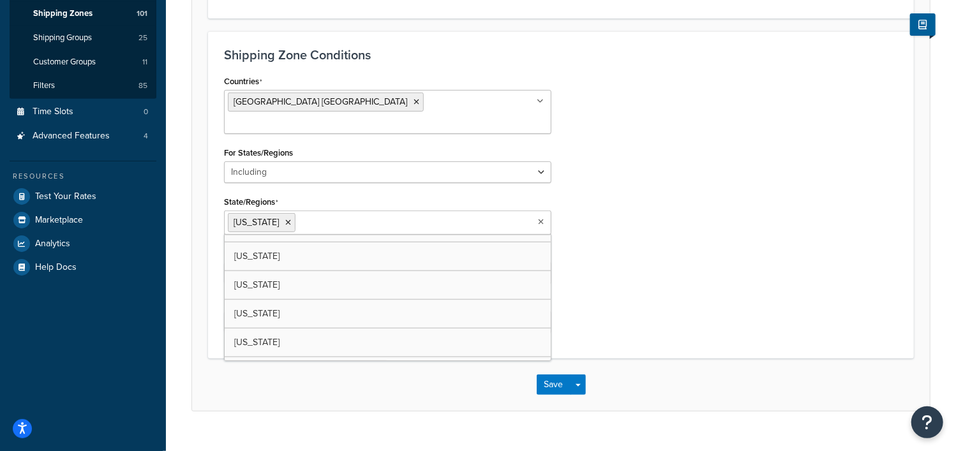
click at [659, 177] on div "Countries [GEOGRAPHIC_DATA] [GEOGRAPHIC_DATA] All Countries ALL [GEOGRAPHIC_DAT…" at bounding box center [560, 207] width 693 height 271
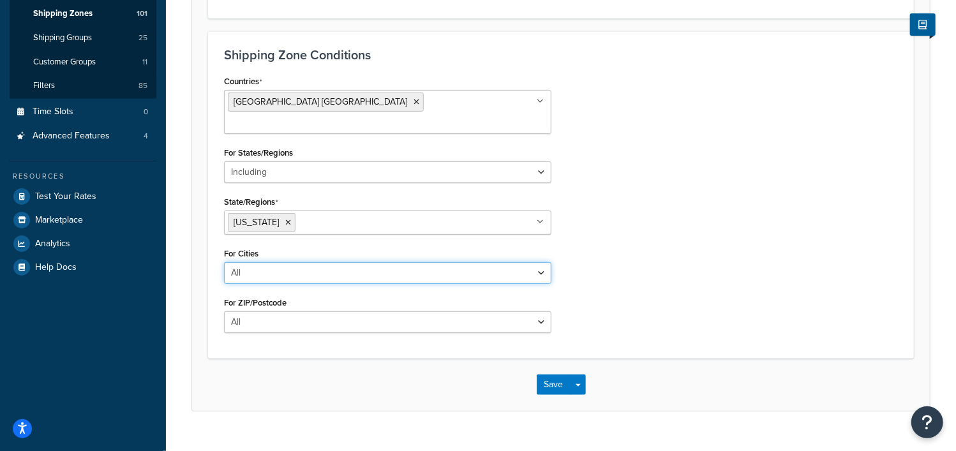
click at [538, 262] on select "All Including Excluding" at bounding box center [387, 273] width 327 height 22
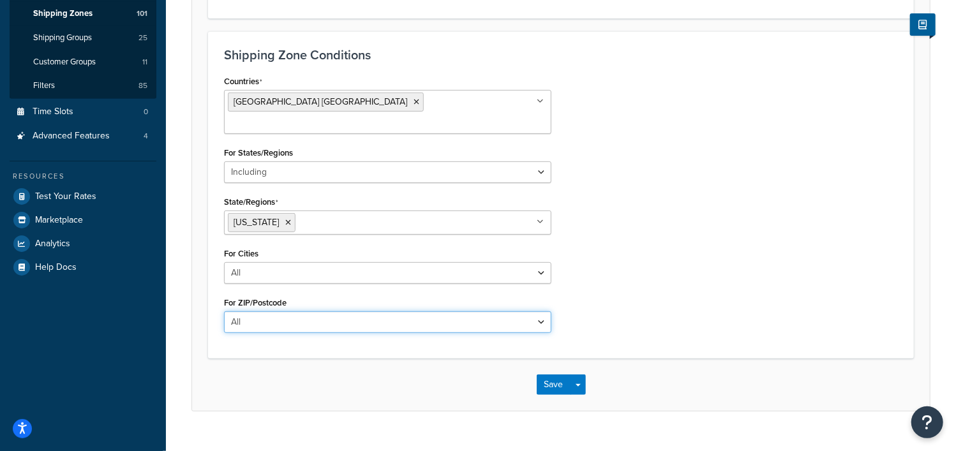
click at [530, 311] on select "All Including Excluding" at bounding box center [387, 322] width 327 height 22
select select "including"
click at [224, 311] on select "All Including Excluding" at bounding box center [387, 322] width 327 height 22
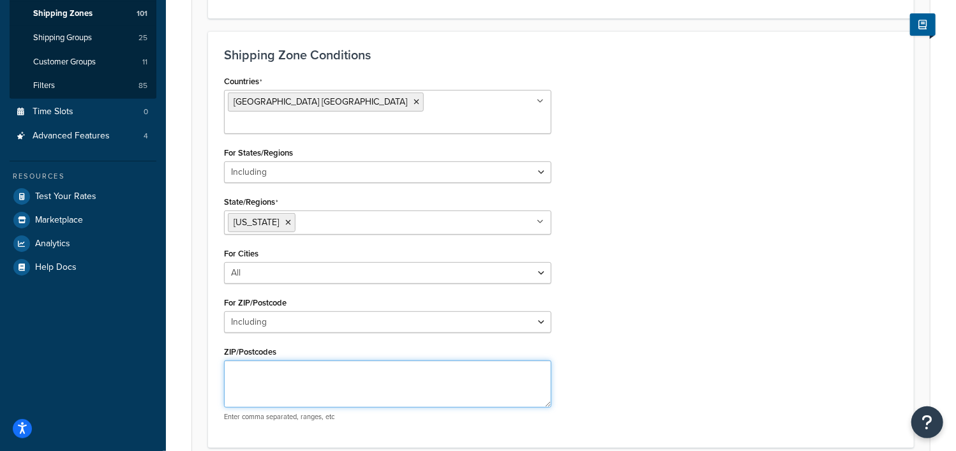
click at [471, 361] on textarea "ZIP/Postcodes" at bounding box center [387, 384] width 327 height 47
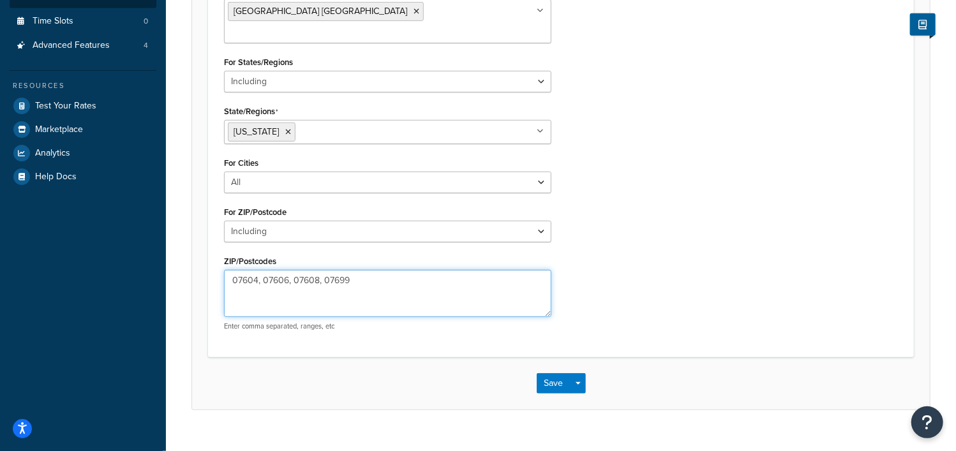
scroll to position [387, 0]
type textarea "07604, 07606, 07608, 07699"
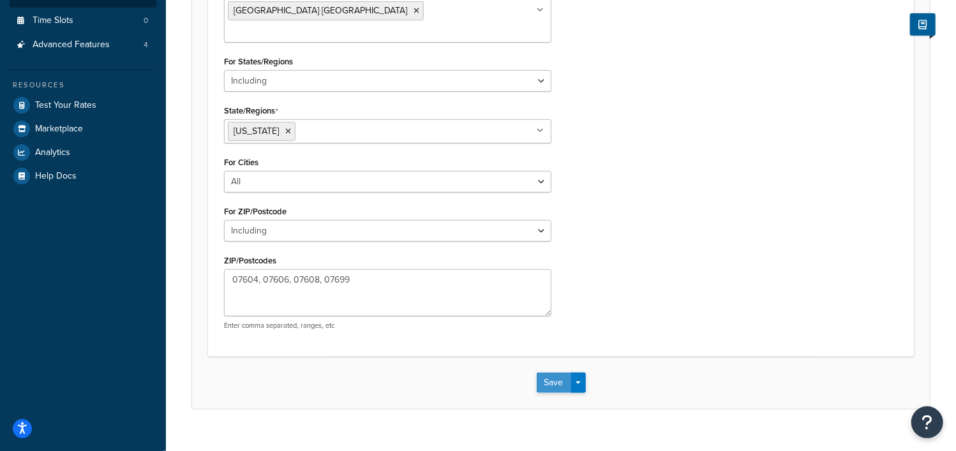
click at [549, 373] on button "Save" at bounding box center [554, 383] width 34 height 20
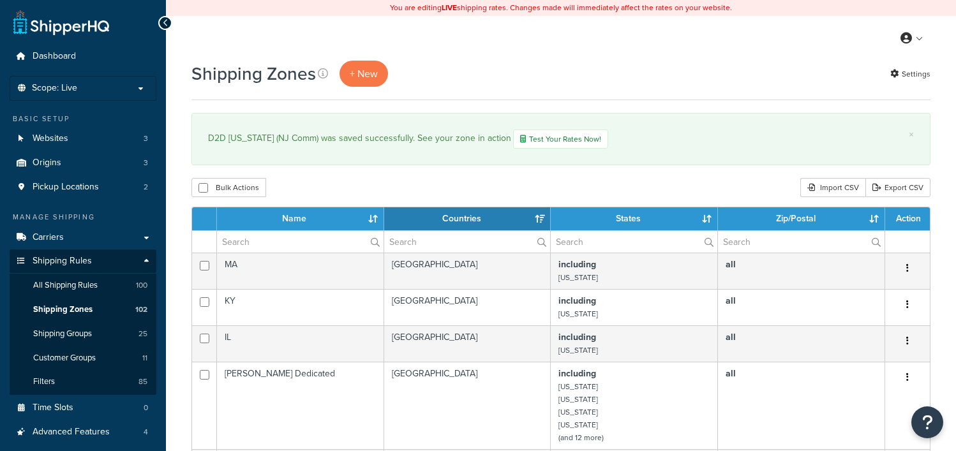
select select "15"
click at [301, 245] on input "text" at bounding box center [300, 242] width 167 height 22
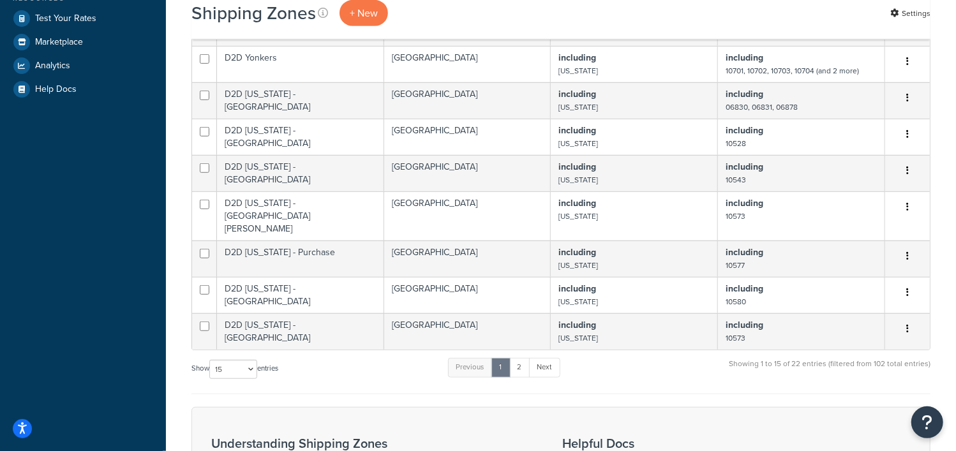
scroll to position [479, 0]
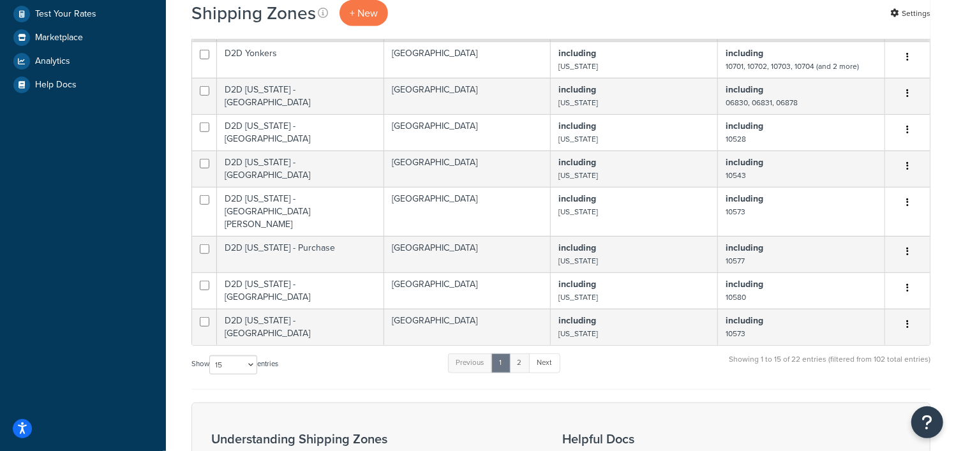
type input "d2d"
click at [525, 354] on link "2" at bounding box center [519, 363] width 21 height 19
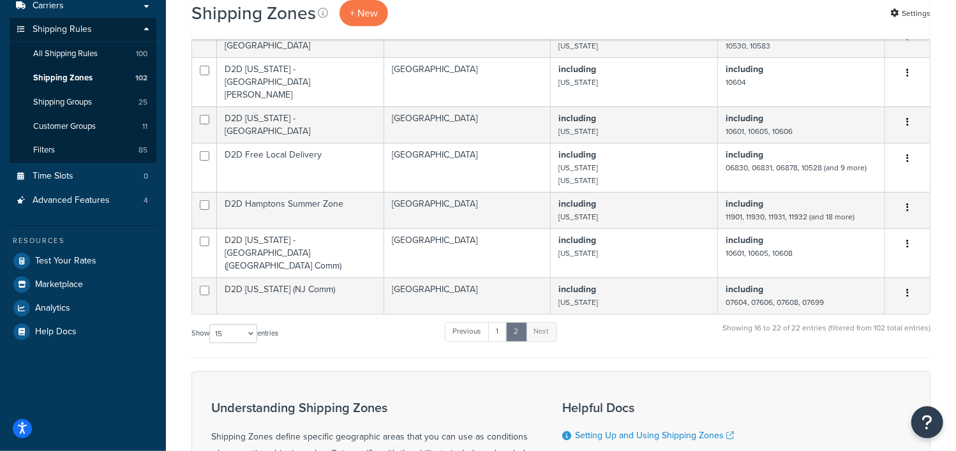
scroll to position [230, 0]
